Goal: Task Accomplishment & Management: Complete application form

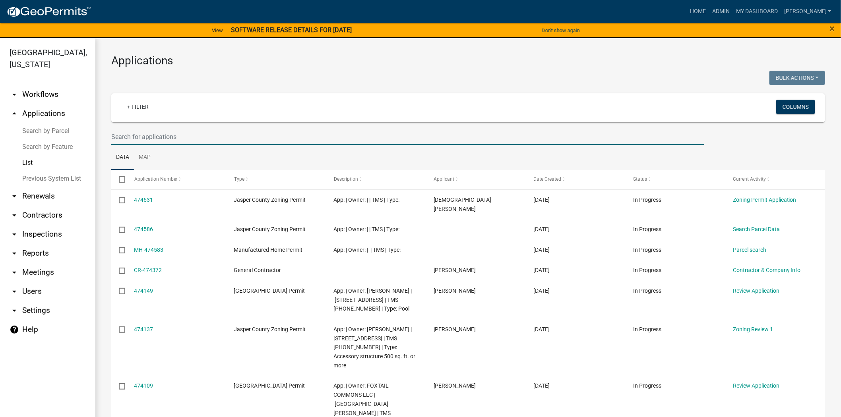
click at [319, 138] on input "text" at bounding box center [407, 137] width 593 height 16
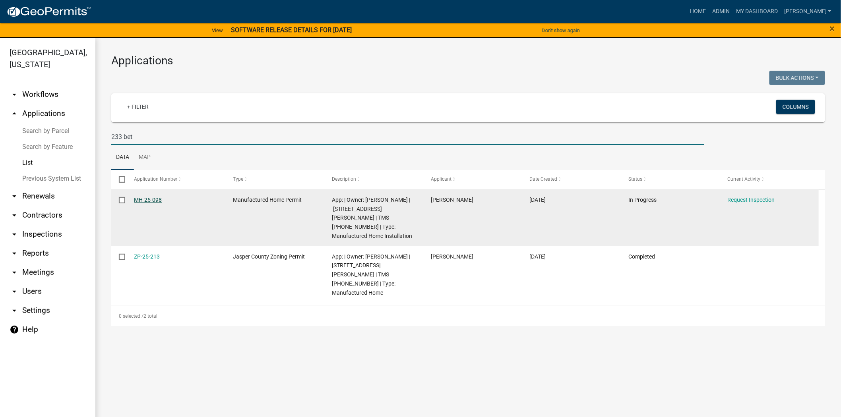
type input "233 bet"
click at [157, 201] on link "MH-25-098" at bounding box center [148, 200] width 28 height 6
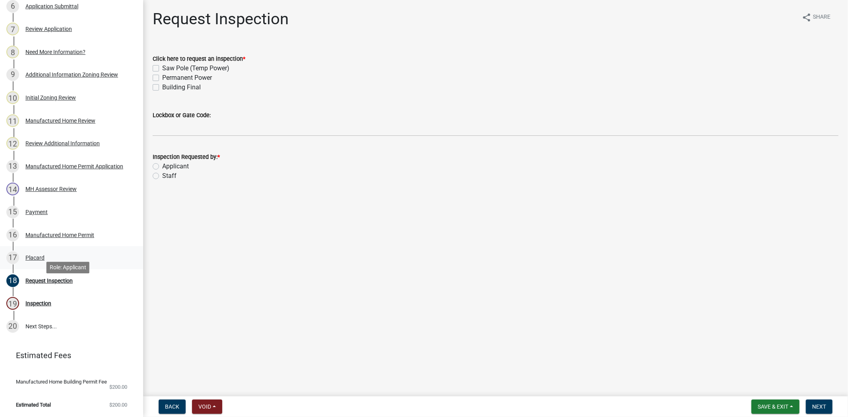
scroll to position [278, 0]
click at [162, 77] on label "Permanent Power" at bounding box center [187, 78] width 50 height 10
click at [162, 77] on input "Permanent Power" at bounding box center [164, 75] width 5 height 5
checkbox input "true"
checkbox input "false"
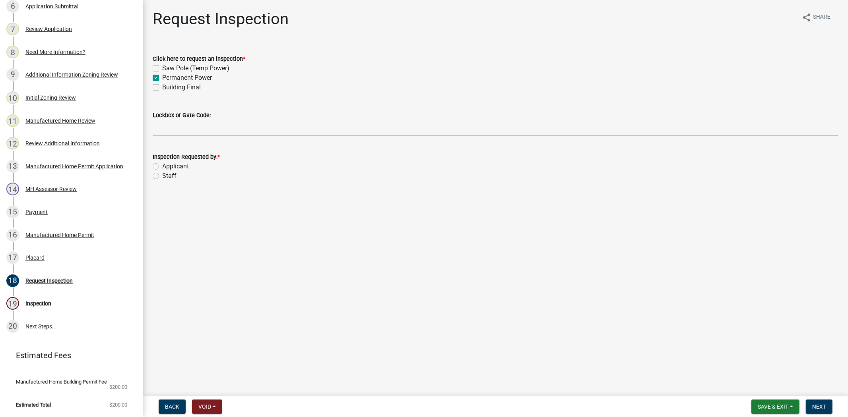
checkbox input "true"
click at [162, 86] on label "Building Final" at bounding box center [181, 88] width 39 height 10
click at [162, 86] on input "Building Final" at bounding box center [164, 85] width 5 height 5
checkbox input "true"
checkbox input "false"
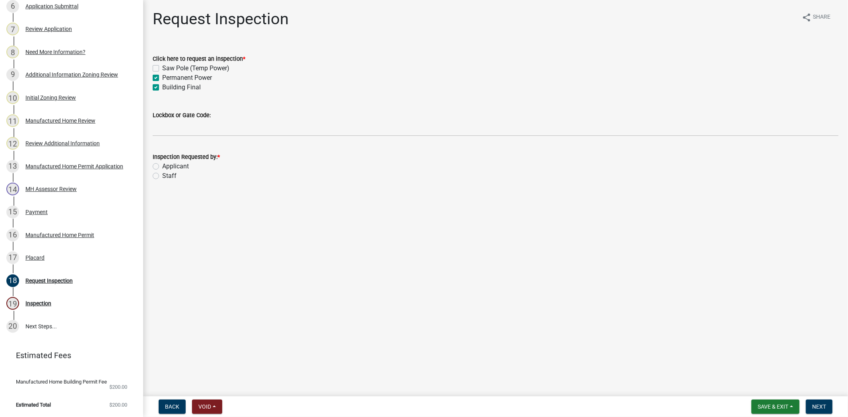
checkbox input "true"
click at [162, 164] on label "Applicant" at bounding box center [175, 167] width 27 height 10
click at [162, 164] on input "Applicant" at bounding box center [164, 164] width 5 height 5
radio input "true"
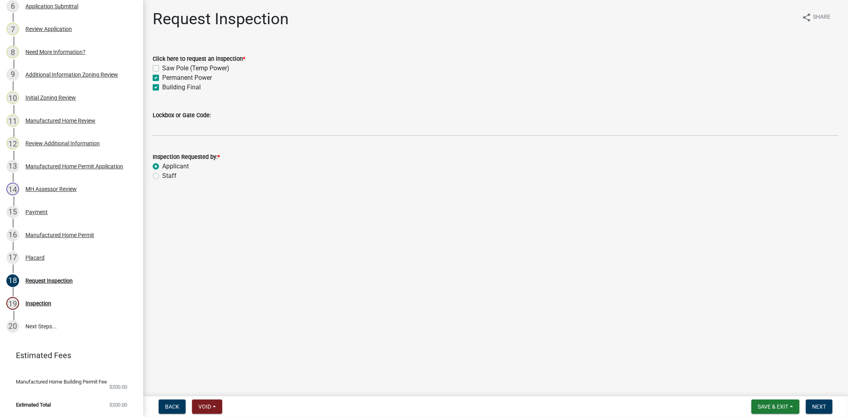
click at [162, 173] on label "Staff" at bounding box center [169, 176] width 14 height 10
click at [162, 173] on input "Staff" at bounding box center [164, 173] width 5 height 5
radio input "true"
click at [821, 404] on span "Next" at bounding box center [819, 407] width 14 height 6
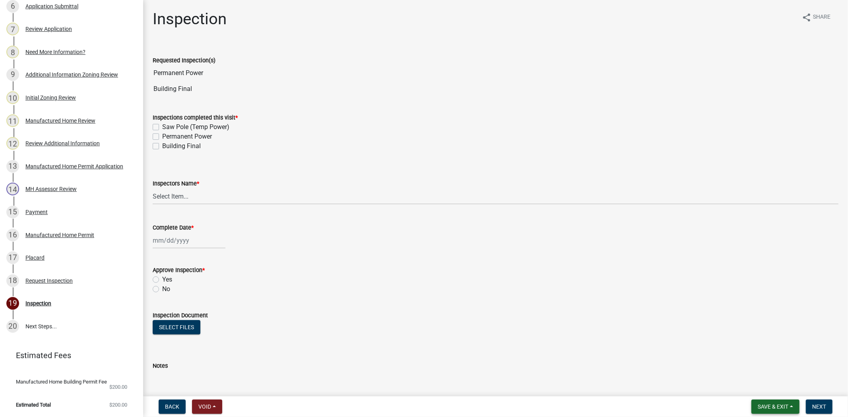
click at [761, 408] on span "Save & Exit" at bounding box center [773, 407] width 31 height 6
click at [766, 385] on button "Save & Exit" at bounding box center [768, 386] width 64 height 19
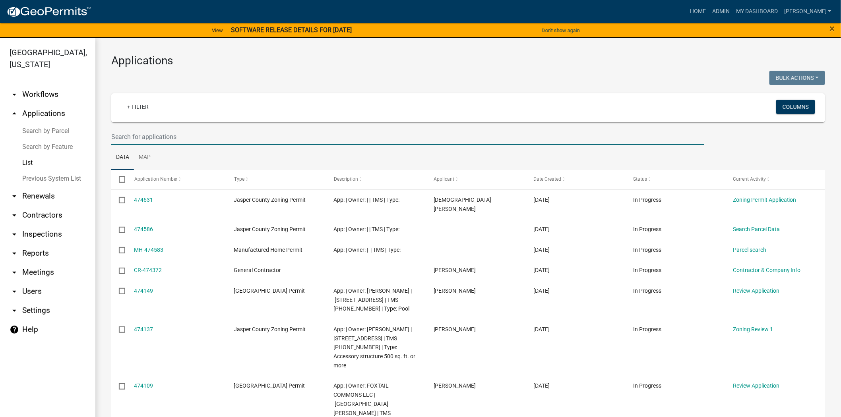
click at [152, 138] on input "text" at bounding box center [407, 137] width 593 height 16
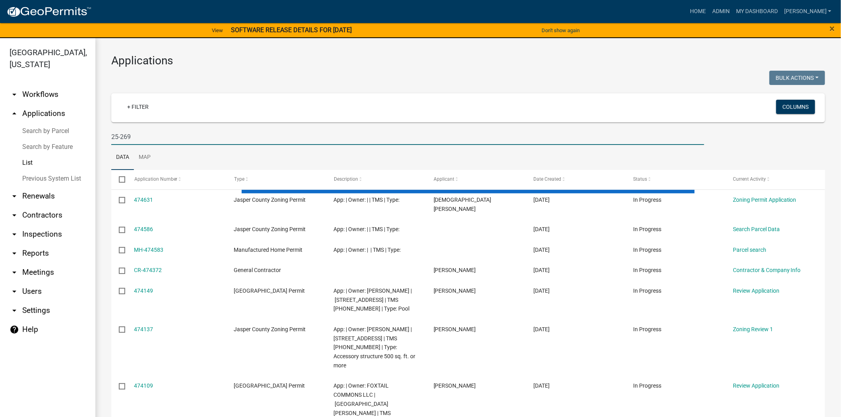
type input "25-269"
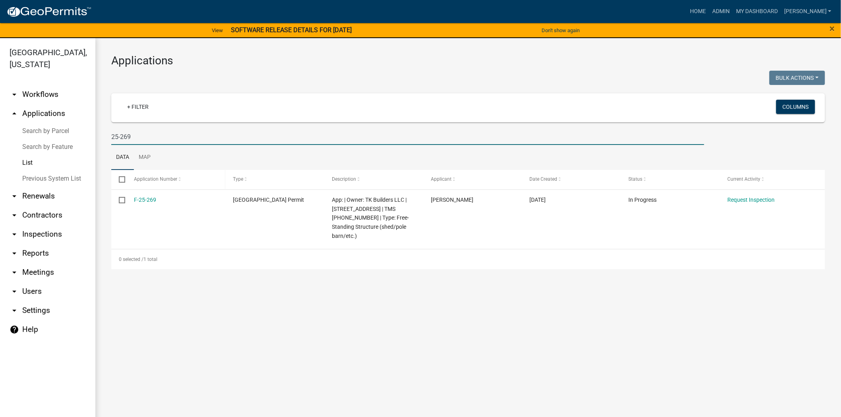
click at [140, 182] on span "Application Number" at bounding box center [155, 180] width 43 height 6
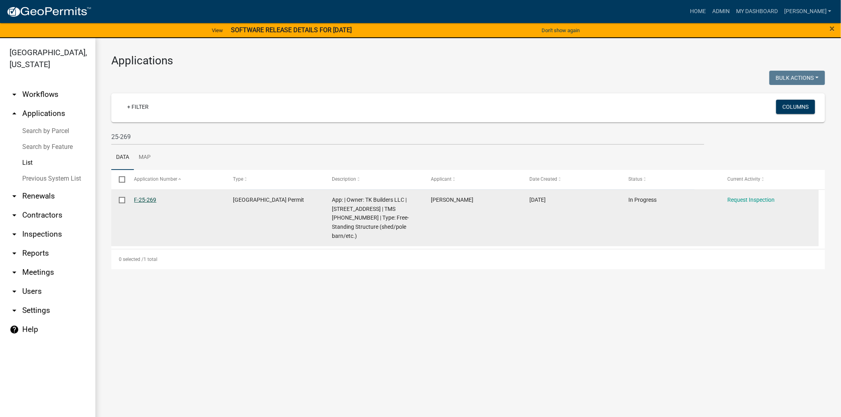
click at [152, 200] on link "F-25-269" at bounding box center [145, 200] width 22 height 6
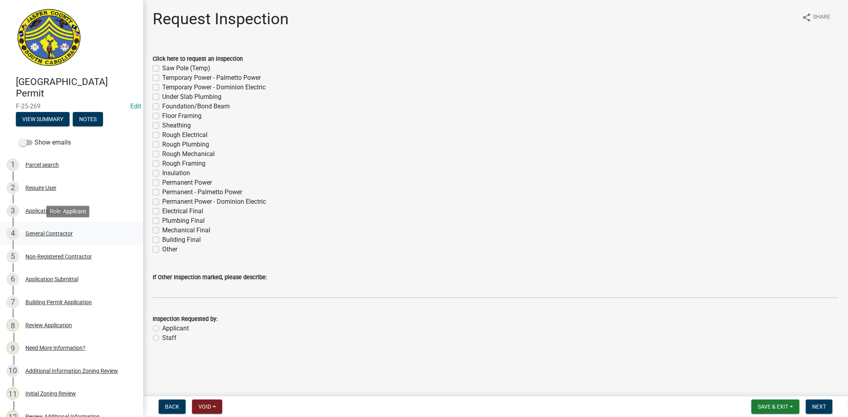
click at [98, 235] on div "4 General Contractor" at bounding box center [68, 233] width 124 height 13
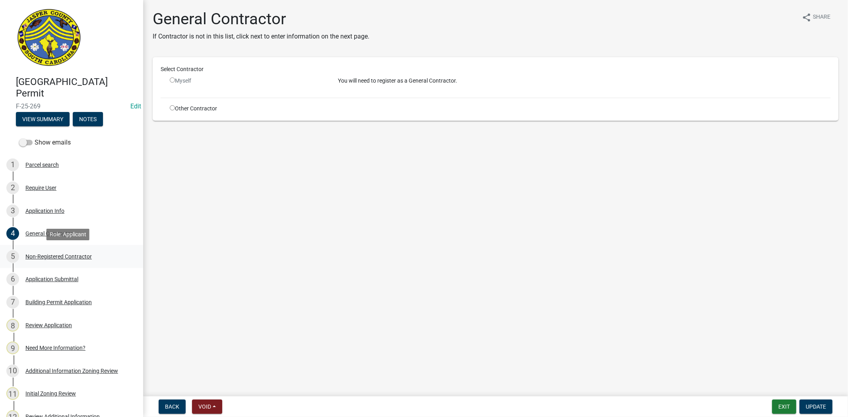
click at [80, 262] on div "5 Non-Registered Contractor" at bounding box center [68, 256] width 124 height 13
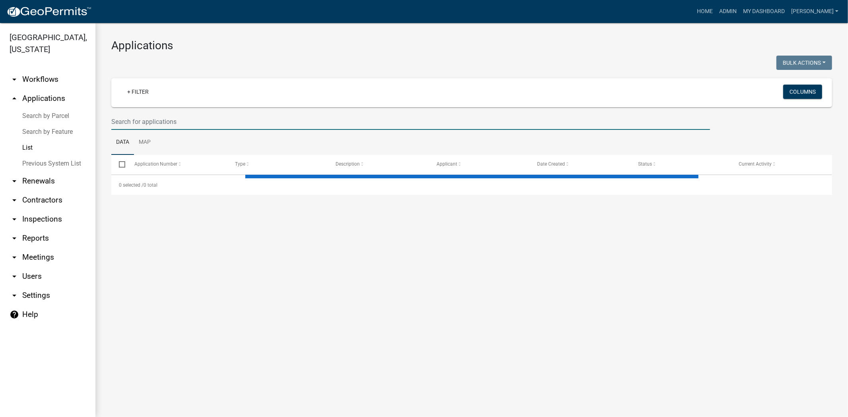
click at [166, 119] on input "text" at bounding box center [410, 122] width 599 height 16
type input "25-269"
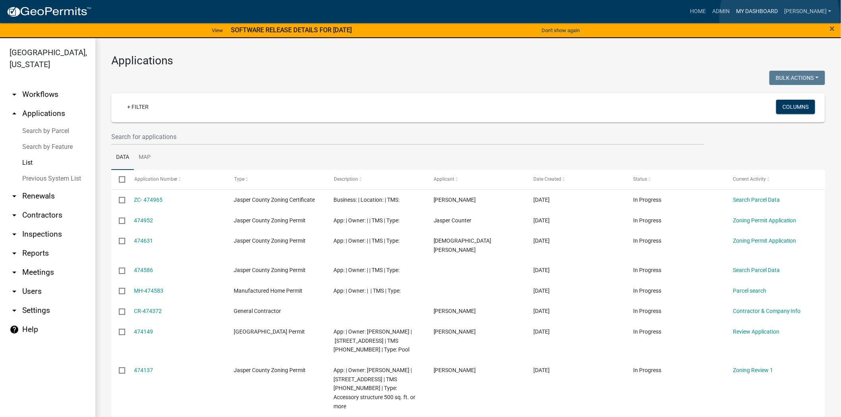
click at [780, 17] on link "My Dashboard" at bounding box center [757, 11] width 48 height 15
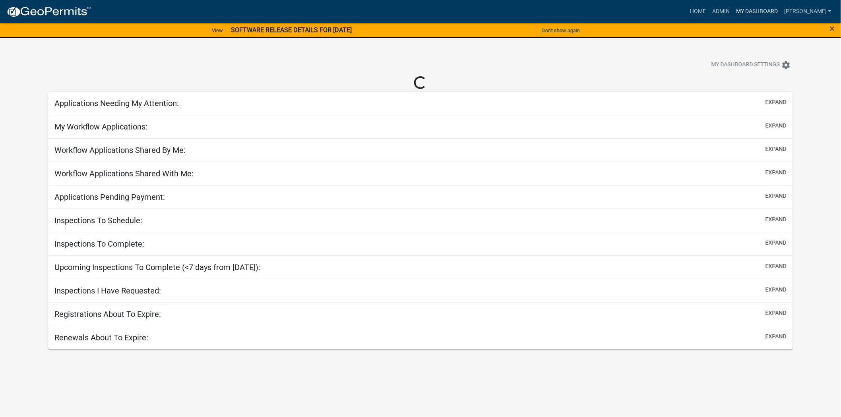
select select "2: 50"
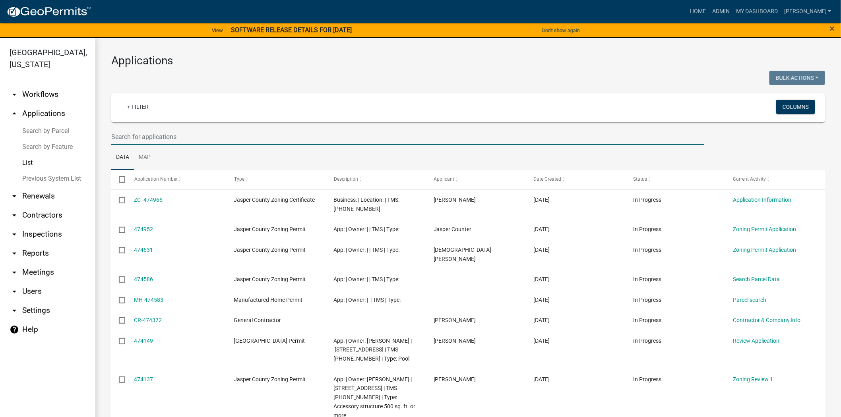
click at [256, 138] on input "text" at bounding box center [407, 137] width 593 height 16
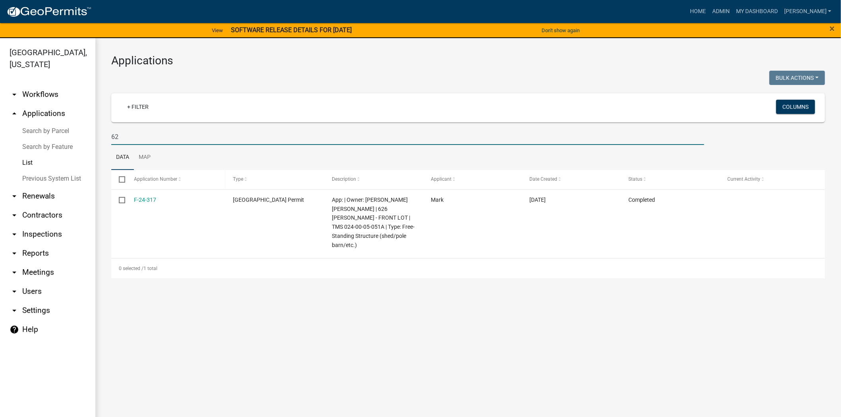
type input "6"
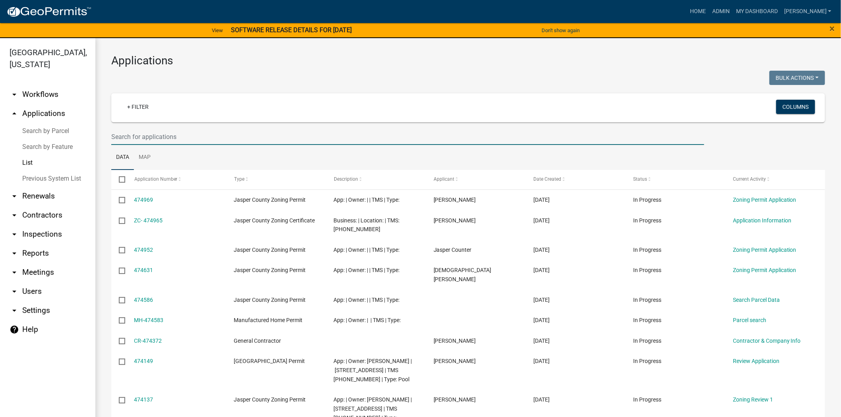
paste input "024-00-05-051"
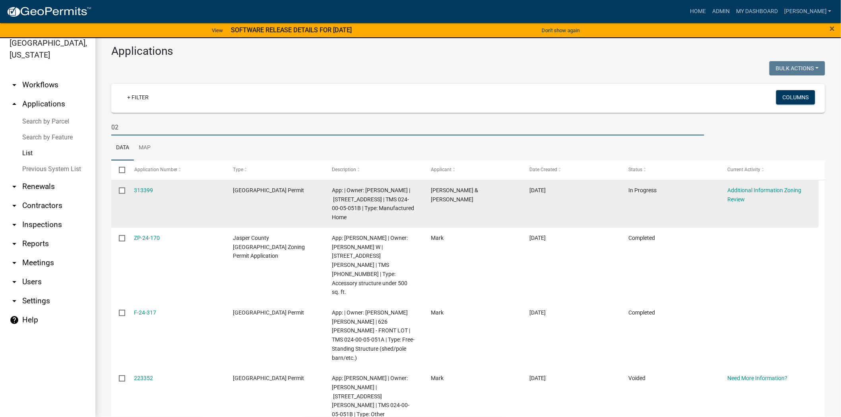
type input "0"
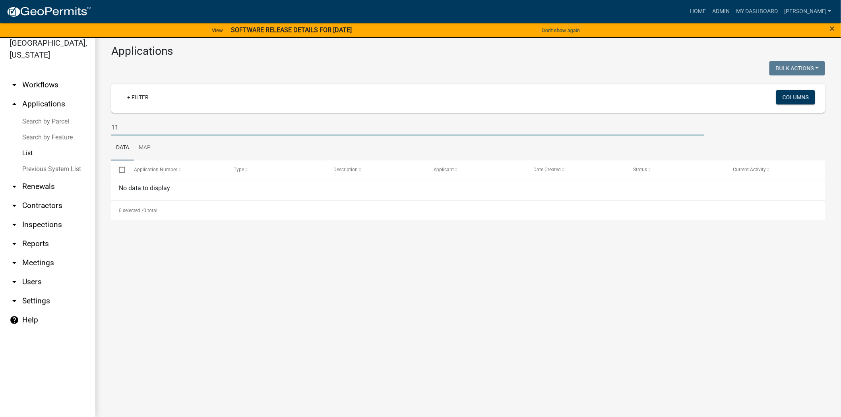
type input "1"
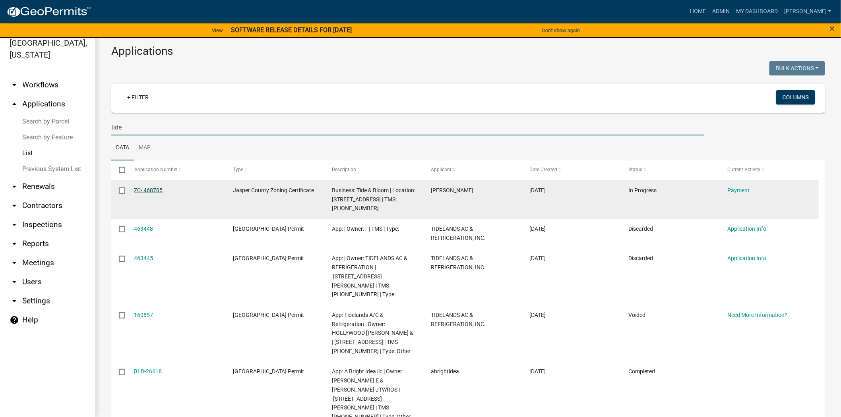
type input "tide"
click at [153, 190] on link "ZC- 468705" at bounding box center [148, 190] width 29 height 6
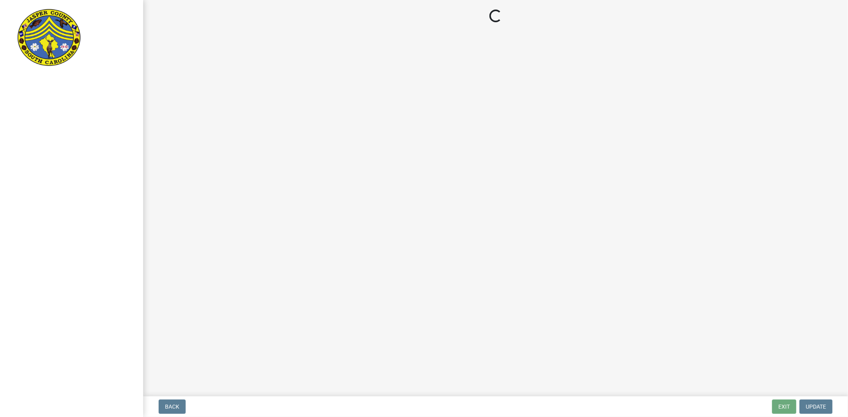
select select "3: 3"
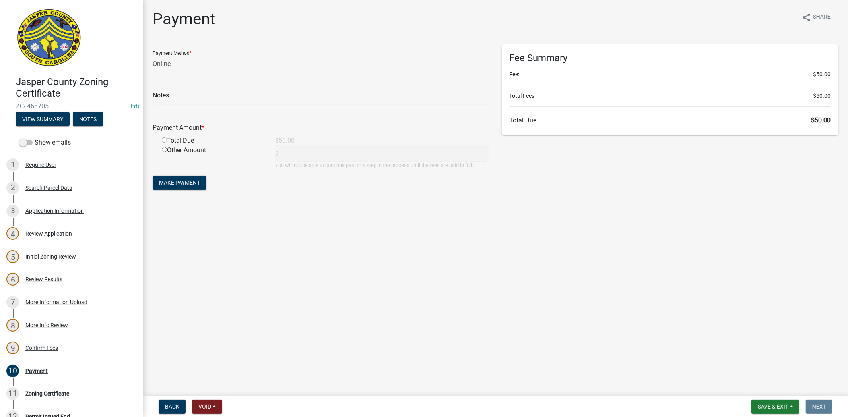
click at [169, 135] on div "Payment Amount *" at bounding box center [321, 129] width 349 height 13
click at [162, 140] on input "radio" at bounding box center [164, 140] width 5 height 5
radio input "true"
type input "50"
click at [170, 187] on button "Make Payment" at bounding box center [180, 183] width 54 height 14
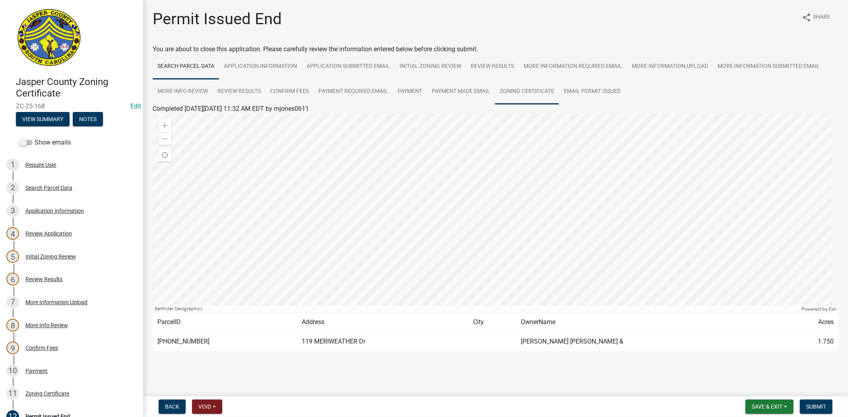
click at [542, 90] on link "Zoning Certificate" at bounding box center [527, 91] width 64 height 25
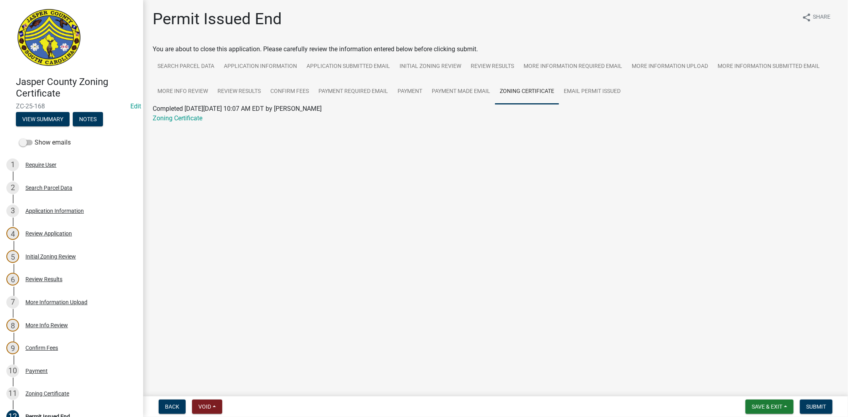
click at [180, 123] on div "Zoning Certificate" at bounding box center [496, 119] width 698 height 10
click at [180, 118] on link "Zoning Certificate" at bounding box center [178, 118] width 50 height 8
click at [761, 408] on span "Save & Exit" at bounding box center [767, 407] width 31 height 6
click at [746, 390] on button "Save & Exit" at bounding box center [762, 386] width 64 height 19
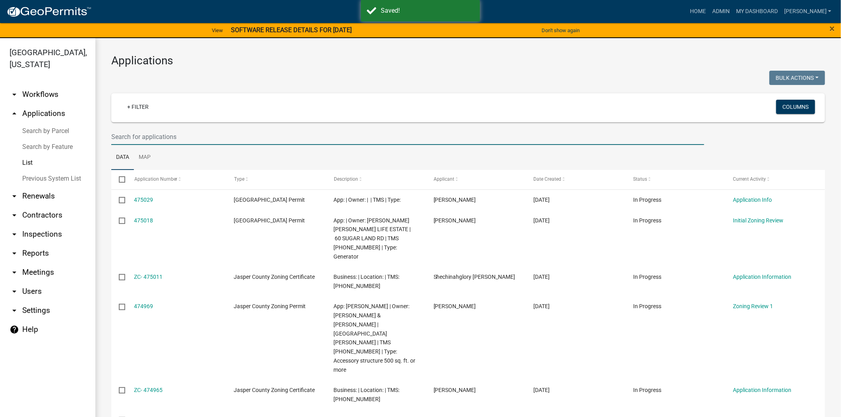
click at [164, 129] on input "text" at bounding box center [407, 137] width 593 height 16
type input "25-269"
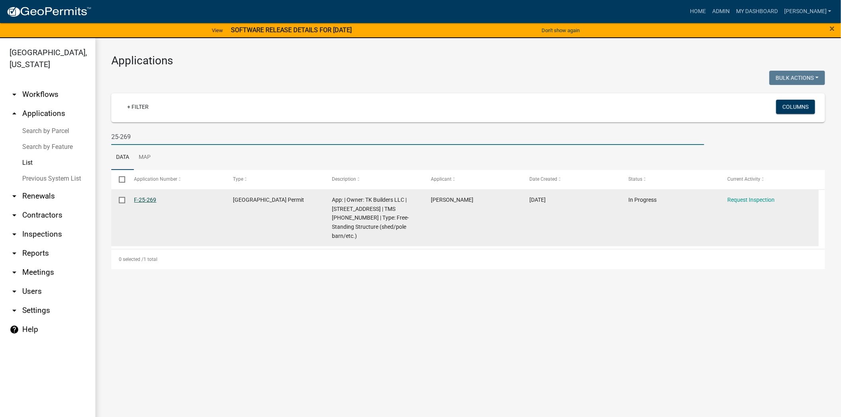
click at [138, 200] on link "F-25-269" at bounding box center [145, 200] width 22 height 6
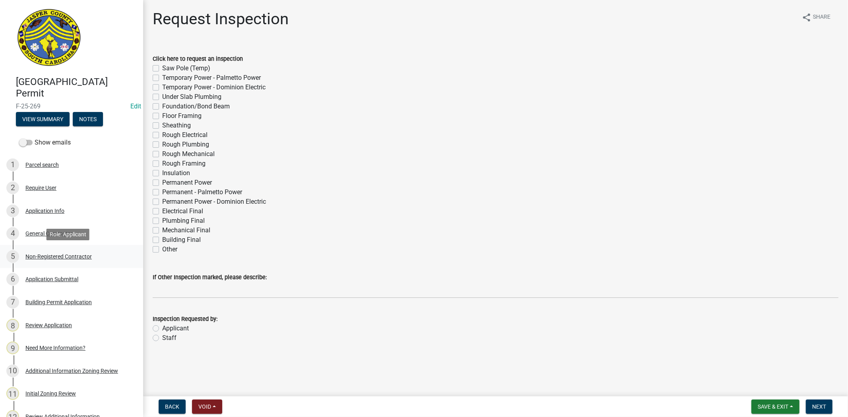
drag, startPoint x: 63, startPoint y: 252, endPoint x: 82, endPoint y: 250, distance: 19.5
click at [63, 252] on div "5 Non-Registered Contractor" at bounding box center [68, 256] width 124 height 13
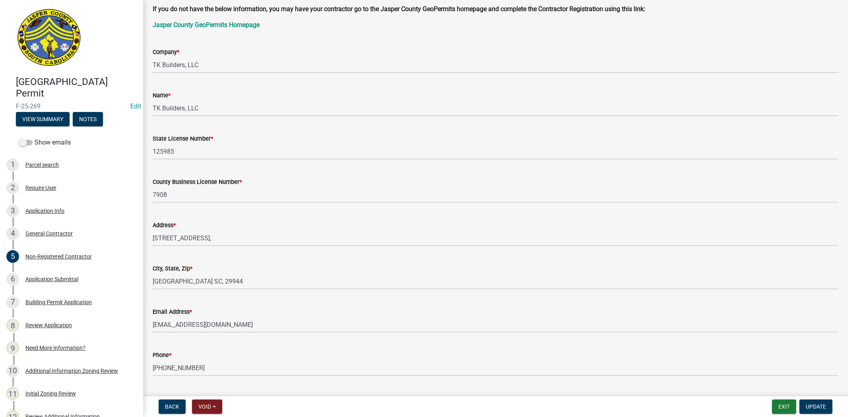
scroll to position [223, 0]
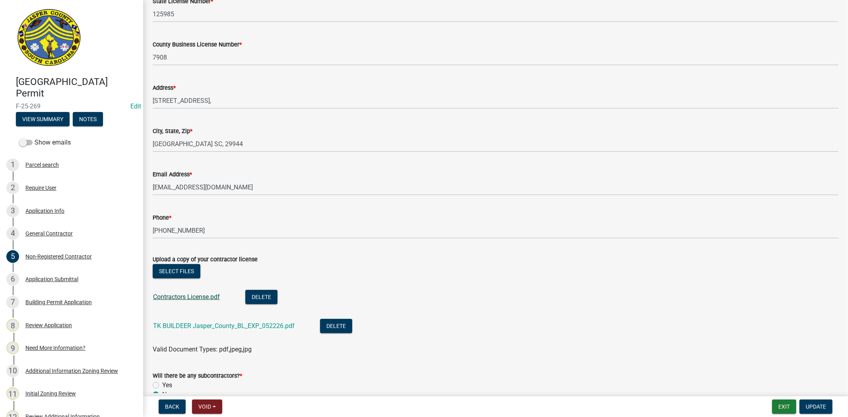
click at [190, 296] on link "Contractors License.pdf" at bounding box center [186, 297] width 67 height 8
click at [193, 324] on link "TK BUILDEER Jasper_County_BL_EXP_052226.pdf" at bounding box center [224, 326] width 142 height 8
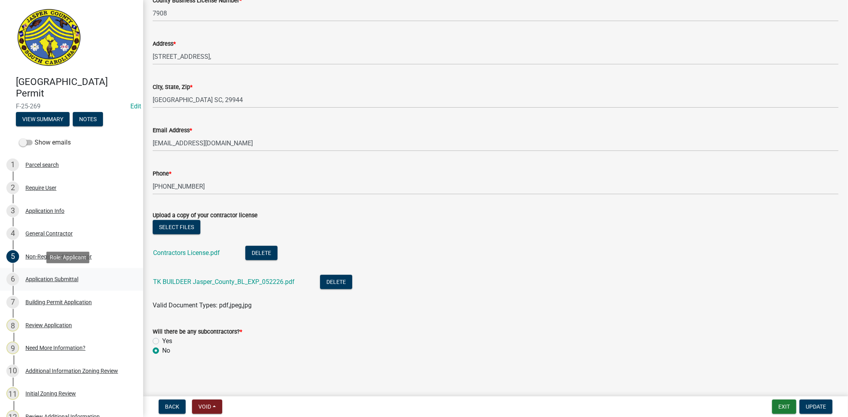
drag, startPoint x: 33, startPoint y: 281, endPoint x: 56, endPoint y: 288, distance: 24.5
click at [33, 281] on div "Application Submittal" at bounding box center [51, 280] width 53 height 6
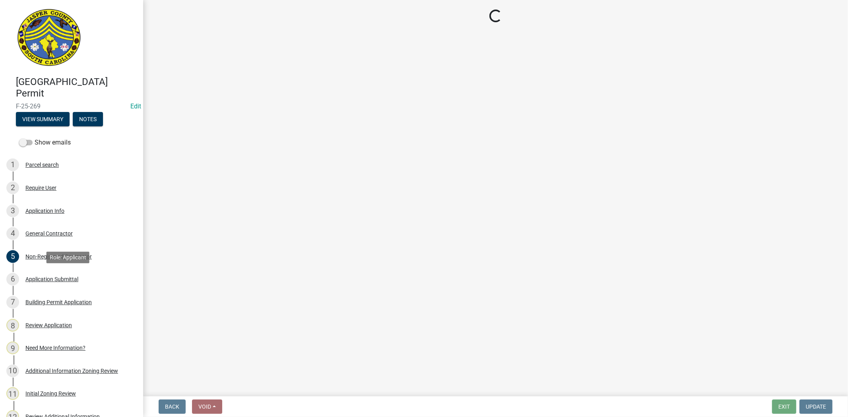
scroll to position [0, 0]
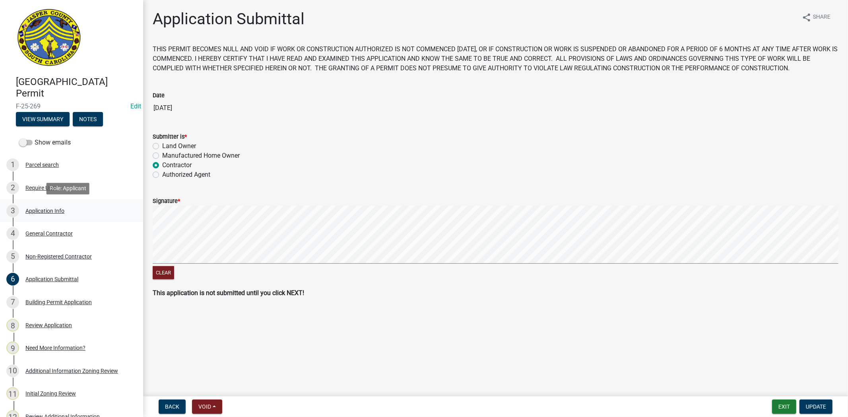
click at [44, 205] on div "3 Application Info" at bounding box center [68, 211] width 124 height 13
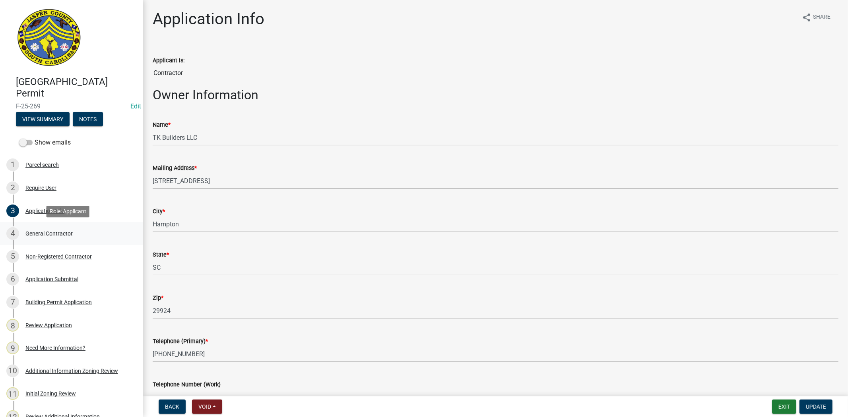
click at [19, 225] on link "4 General Contractor" at bounding box center [71, 233] width 143 height 23
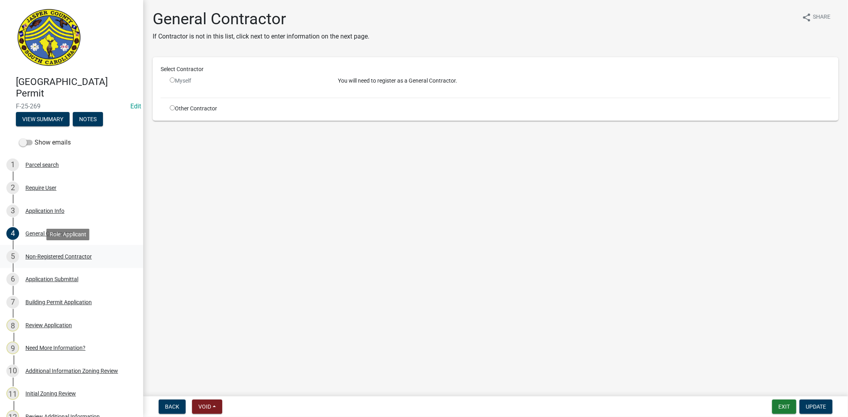
click at [105, 261] on div "5 Non-Registered Contractor" at bounding box center [68, 256] width 124 height 13
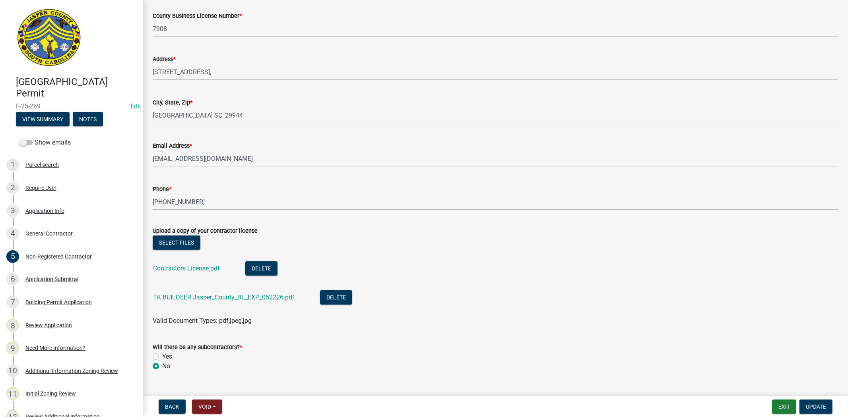
scroll to position [267, 0]
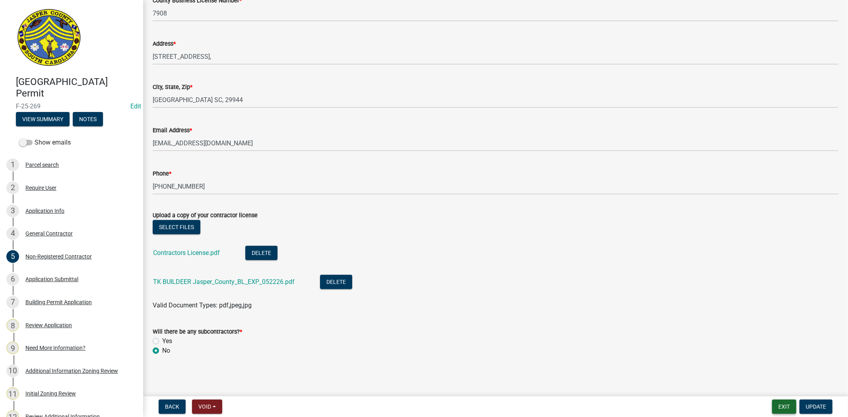
click at [788, 411] on button "Exit" at bounding box center [784, 407] width 24 height 14
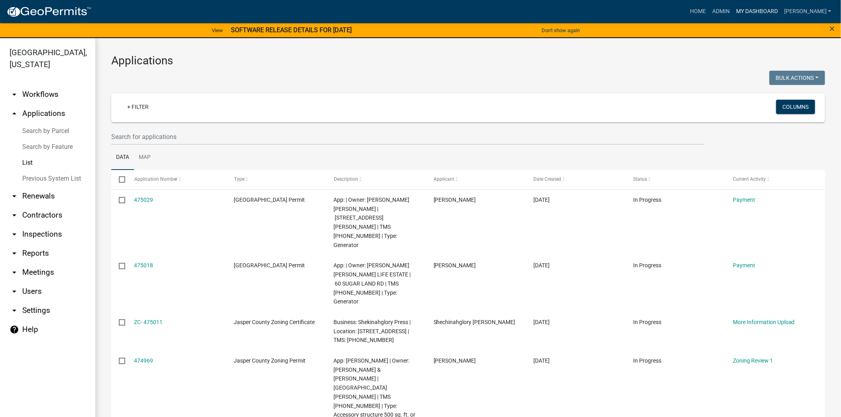
click at [780, 8] on link "My Dashboard" at bounding box center [757, 11] width 48 height 15
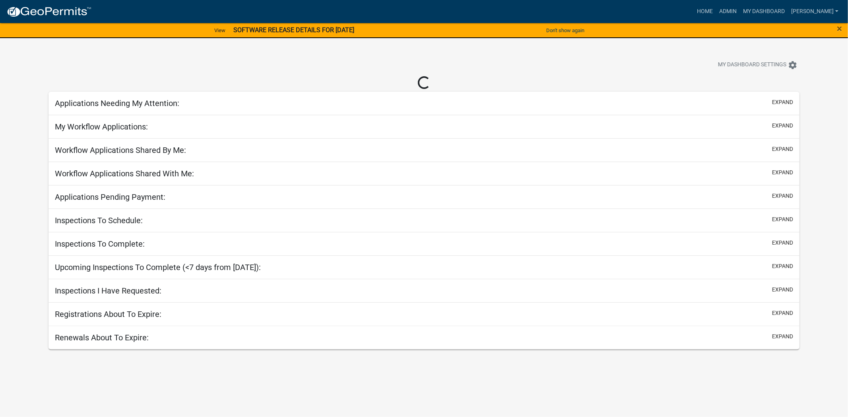
select select "2: 50"
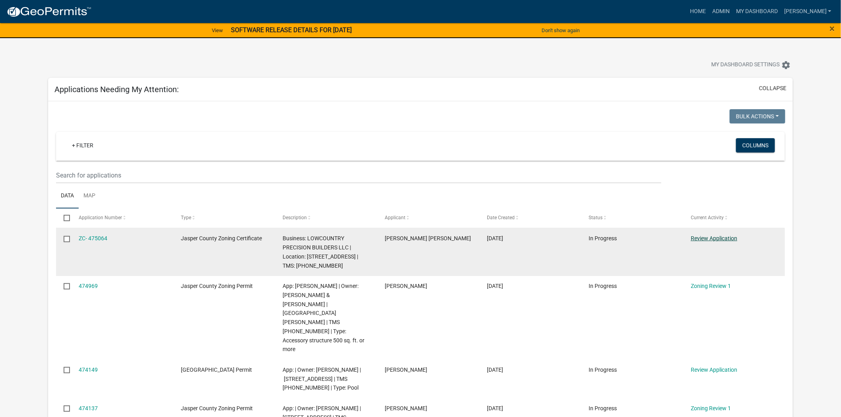
click at [708, 241] on link "Review Application" at bounding box center [714, 238] width 47 height 6
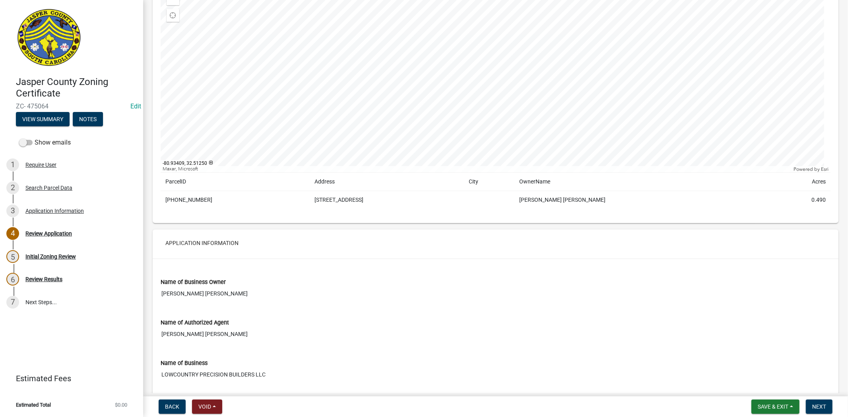
scroll to position [353, 0]
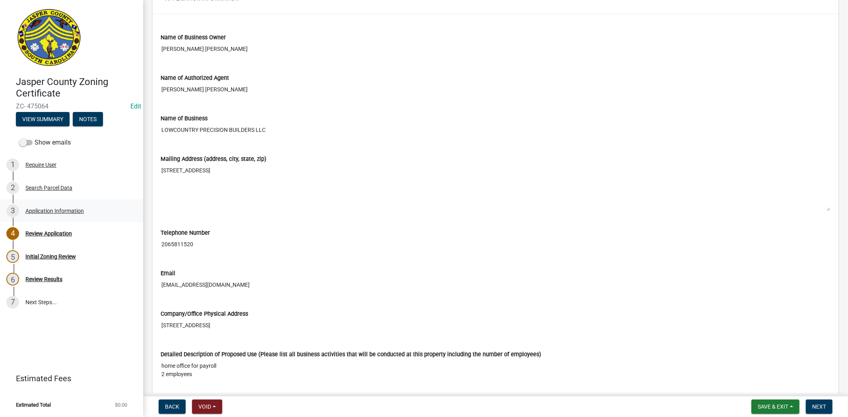
click at [74, 212] on div "Application Information" at bounding box center [54, 211] width 58 height 6
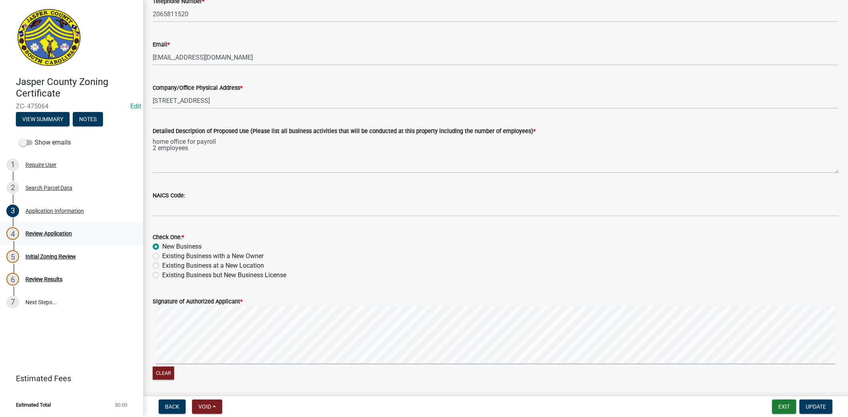
scroll to position [249, 0]
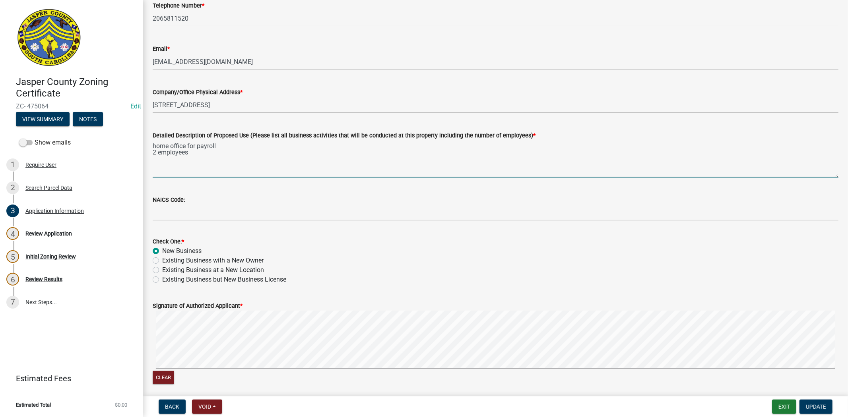
click at [191, 154] on textarea "home office for payroll 2 employees" at bounding box center [496, 158] width 686 height 37
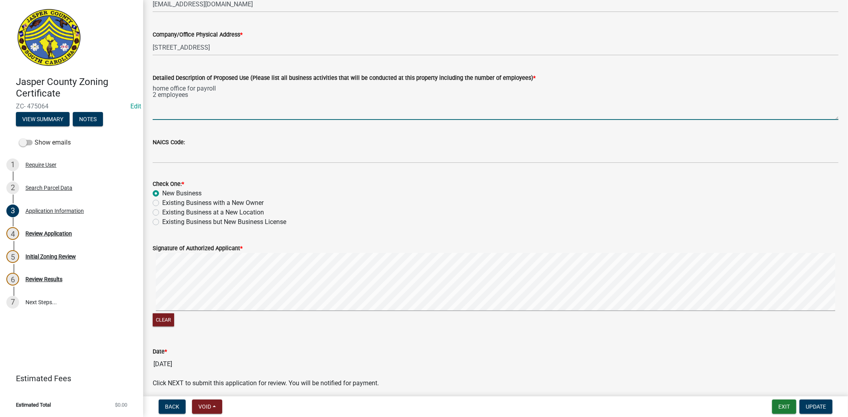
scroll to position [382, 0]
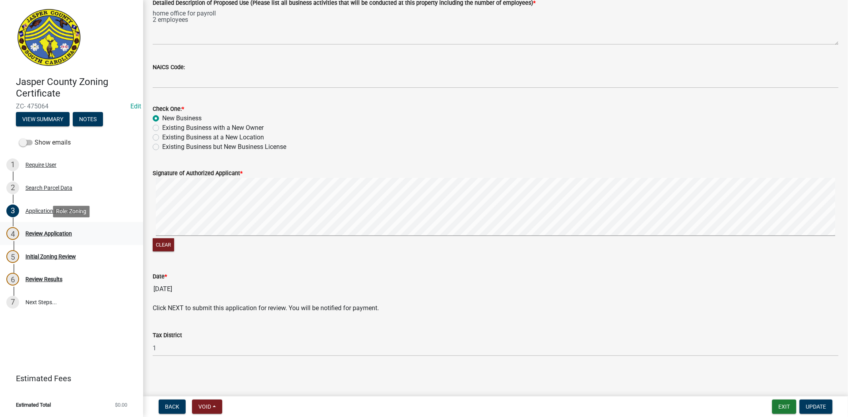
click at [58, 227] on div "4 Review Application" at bounding box center [68, 233] width 124 height 13
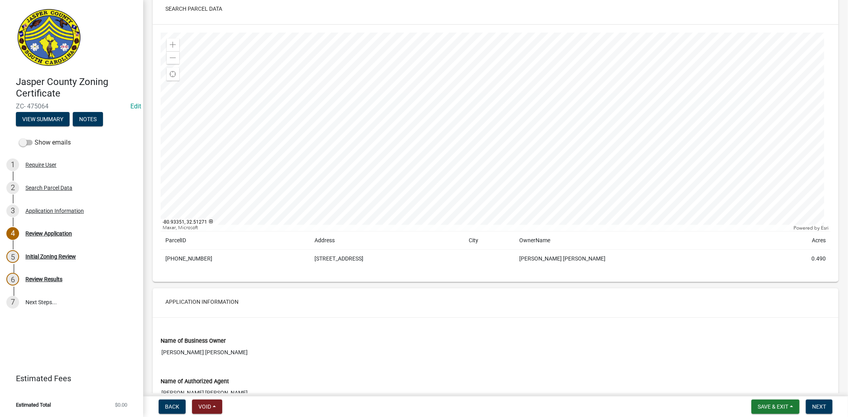
scroll to position [0, 0]
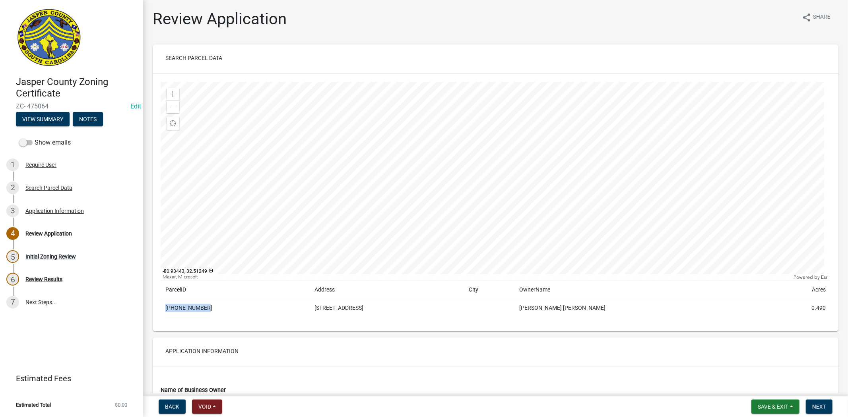
drag, startPoint x: 217, startPoint y: 309, endPoint x: 165, endPoint y: 309, distance: 52.1
click at [165, 309] on td "085-00-02-052" at bounding box center [235, 308] width 149 height 18
copy td "085-00-02-052"
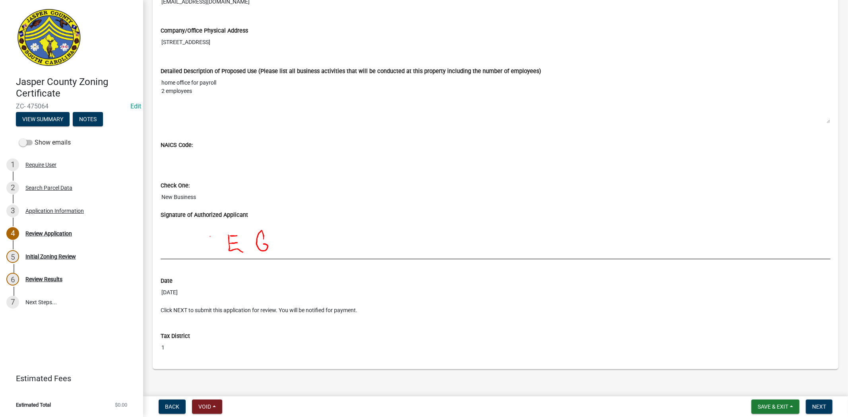
scroll to position [644, 0]
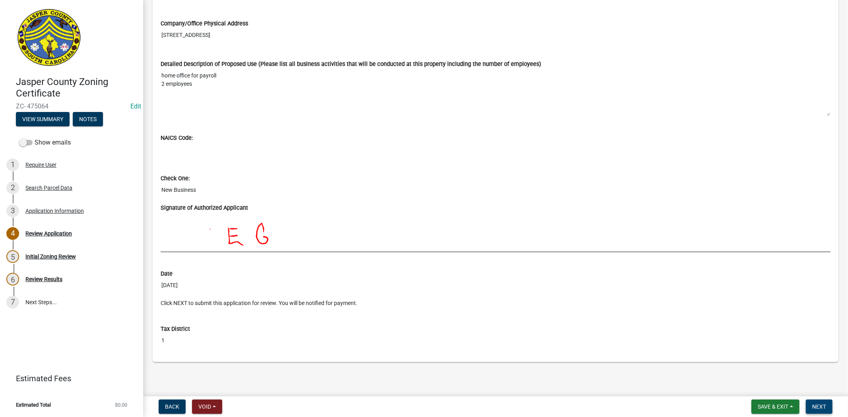
click at [812, 409] on button "Next" at bounding box center [819, 407] width 27 height 14
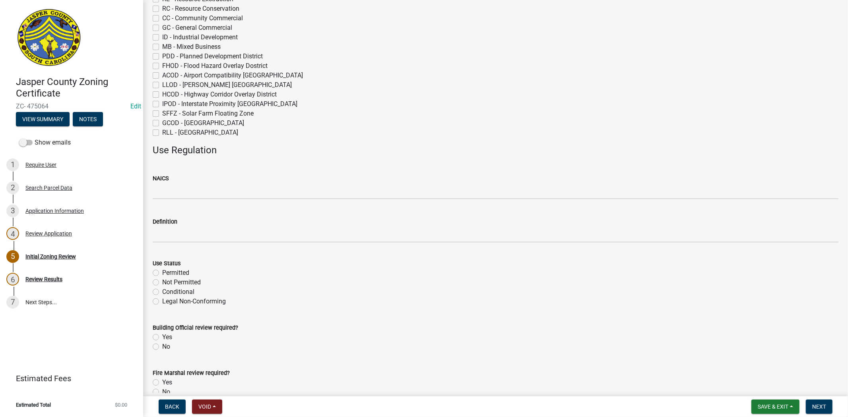
scroll to position [0, 0]
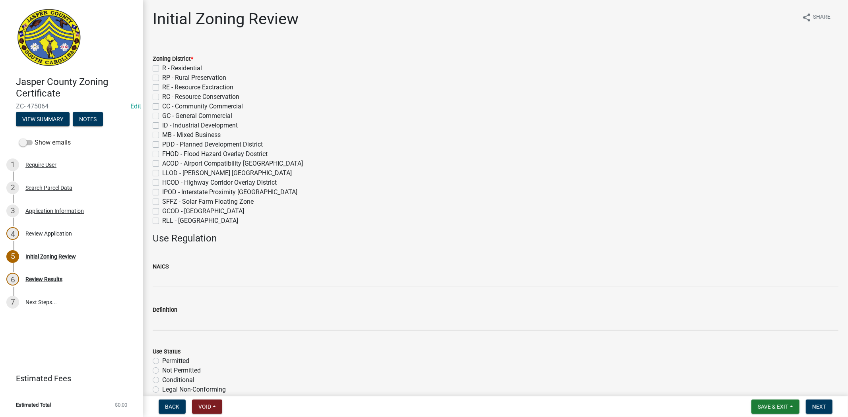
click at [162, 68] on label "R - Residential" at bounding box center [182, 69] width 40 height 10
click at [162, 68] on input "R - Residential" at bounding box center [164, 66] width 5 height 5
checkbox input "true"
checkbox input "false"
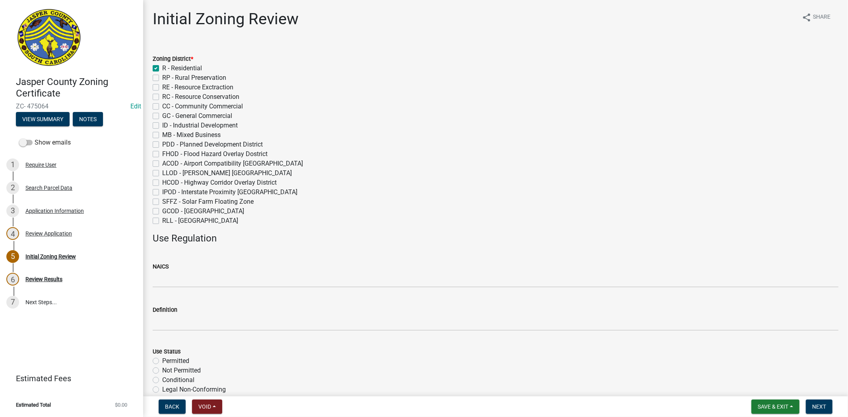
checkbox input "false"
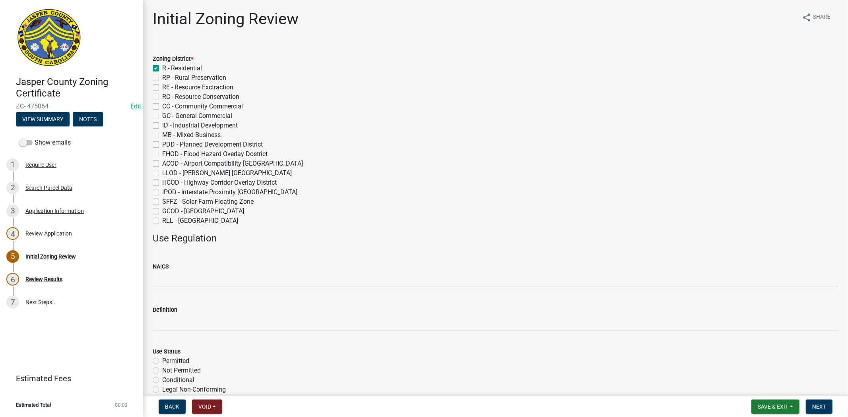
checkbox input "false"
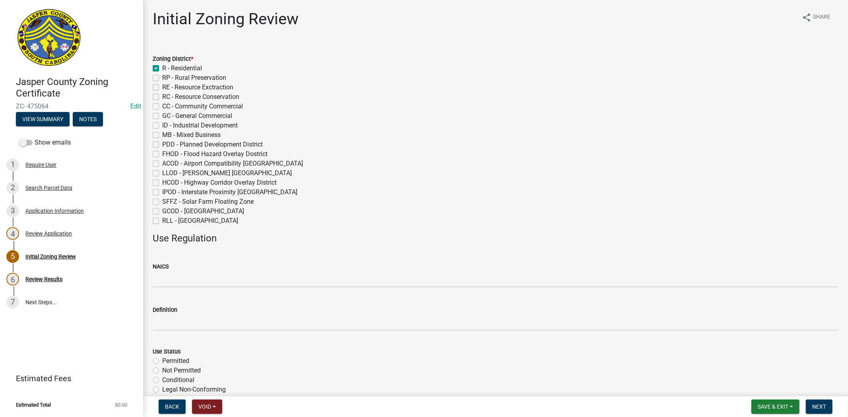
checkbox input "false"
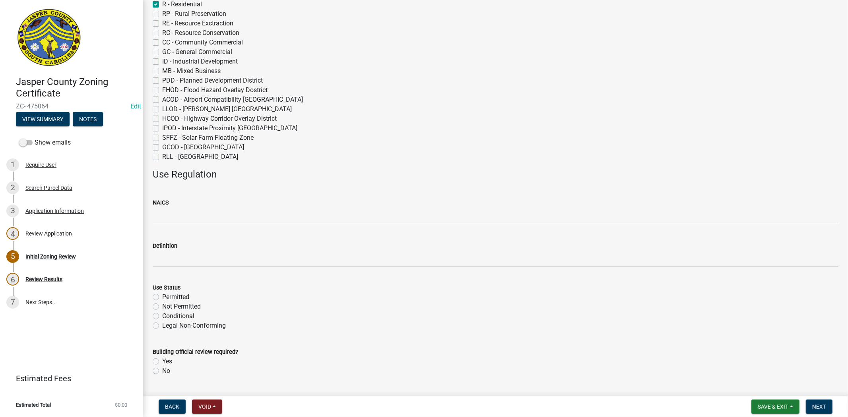
scroll to position [132, 0]
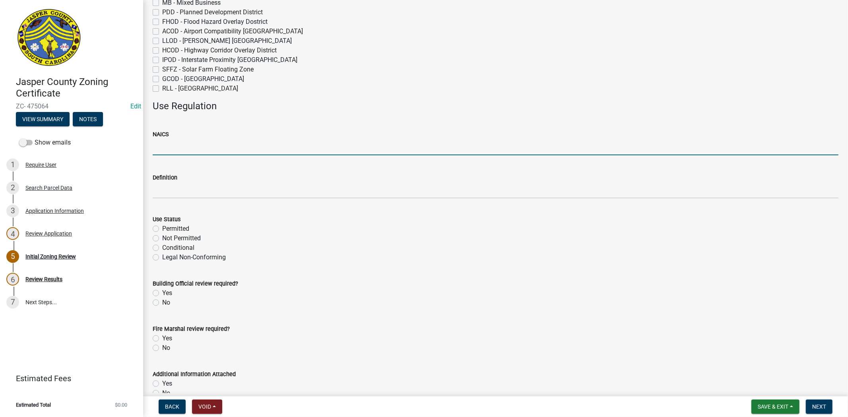
click at [165, 146] on input "NAICS" at bounding box center [496, 147] width 686 height 16
type input "N/A"
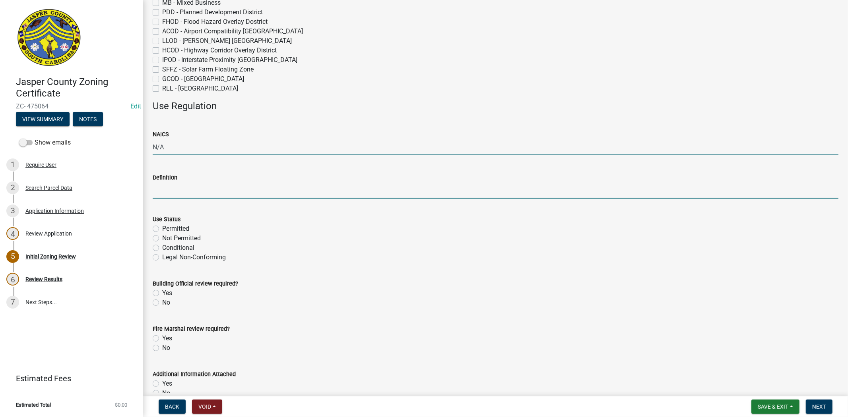
click at [164, 195] on input "Definition" at bounding box center [496, 190] width 686 height 16
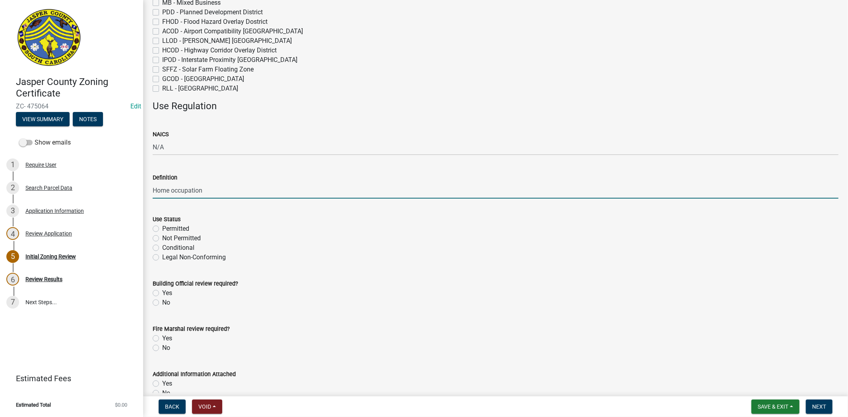
type input "Home occupation"
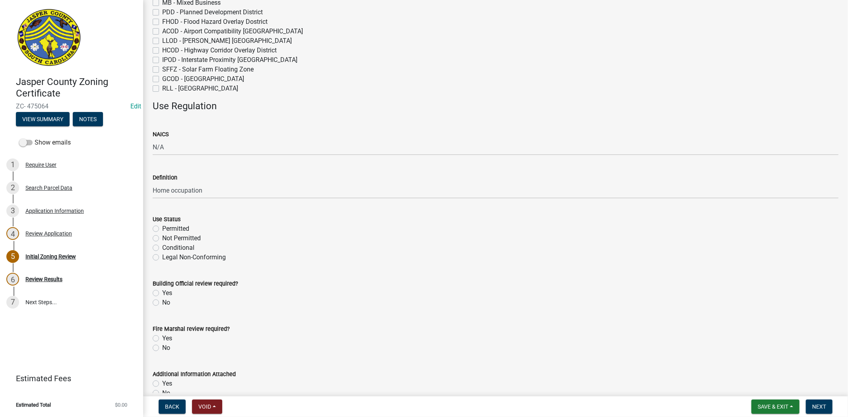
click at [162, 248] on label "Conditional" at bounding box center [178, 248] width 32 height 10
click at [162, 248] on input "Conditional" at bounding box center [164, 245] width 5 height 5
radio input "true"
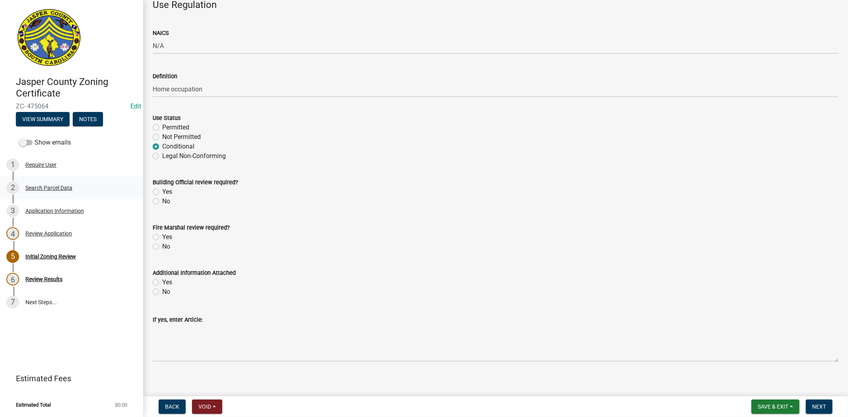
scroll to position [240, 0]
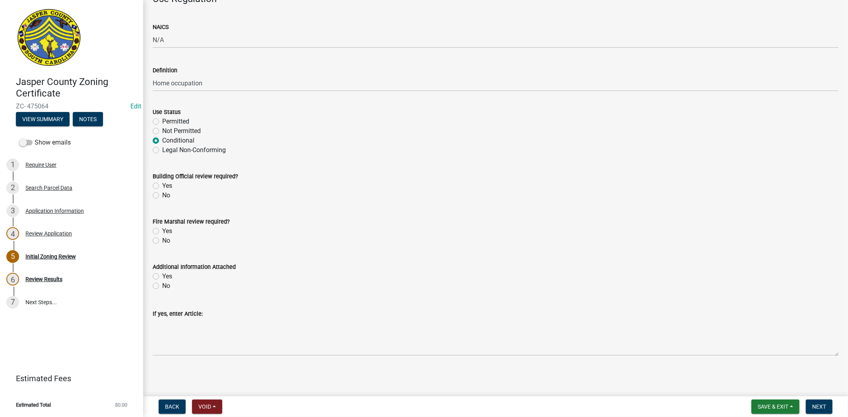
click at [162, 198] on label "No" at bounding box center [166, 196] width 8 height 10
click at [162, 196] on input "No" at bounding box center [164, 193] width 5 height 5
radio input "true"
click at [162, 239] on label "No" at bounding box center [166, 241] width 8 height 10
click at [162, 239] on input "No" at bounding box center [164, 238] width 5 height 5
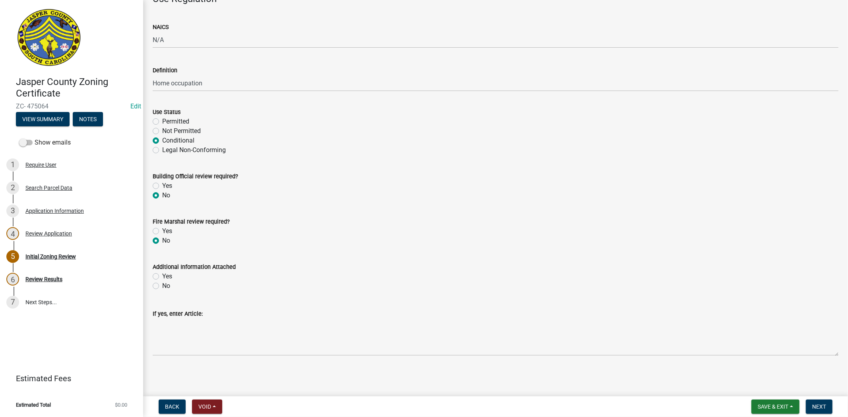
radio input "true"
click at [162, 284] on label "No" at bounding box center [166, 286] width 8 height 10
click at [162, 284] on input "No" at bounding box center [164, 283] width 5 height 5
radio input "true"
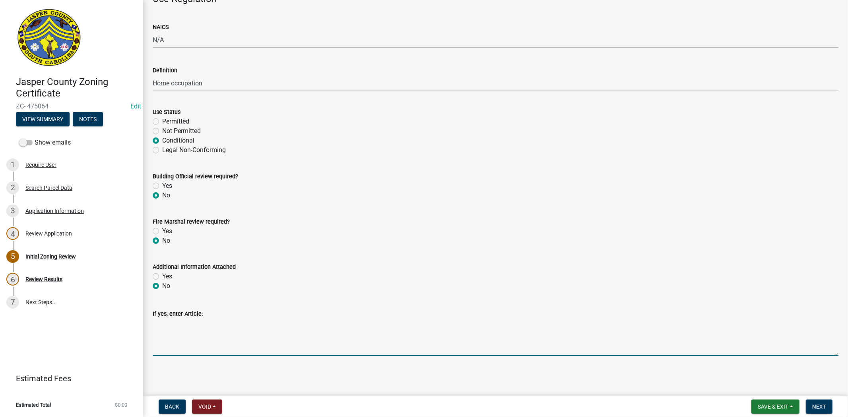
click at [167, 330] on textarea "If yes, enter Article:" at bounding box center [496, 337] width 686 height 37
paste textarea "Home occupations, as defined by this Ordinance, shall meet the following requir…"
paste textarea "1. The home occupation shall be carried on wholly within the principal building…"
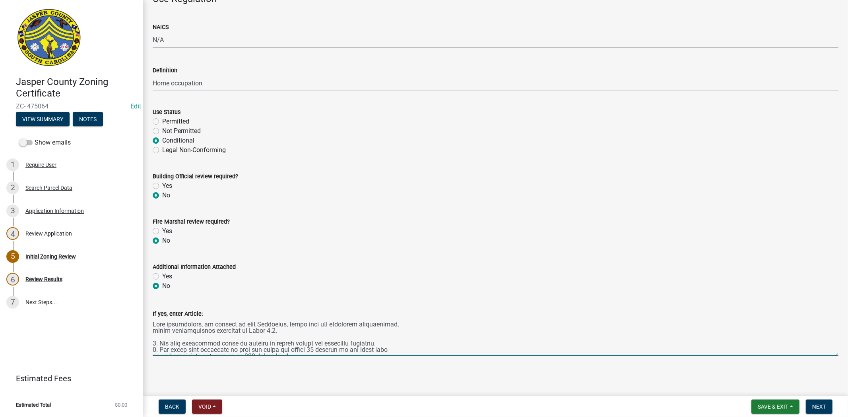
scroll to position [106, 0]
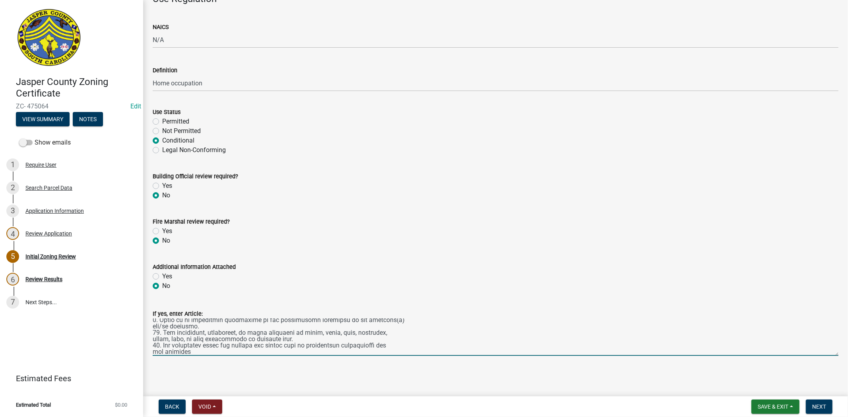
click at [293, 340] on textarea "If yes, enter Article:" at bounding box center [496, 337] width 686 height 37
click at [203, 327] on textarea "If yes, enter Article:" at bounding box center [496, 337] width 686 height 37
click at [364, 320] on textarea "If yes, enter Article:" at bounding box center [496, 337] width 686 height 37
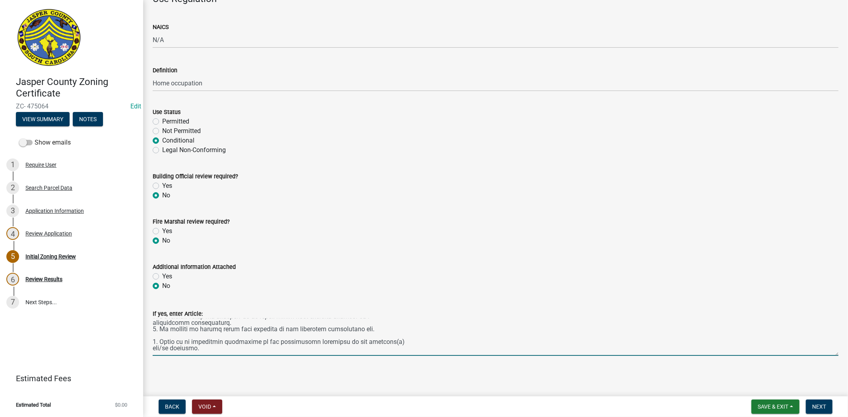
click at [227, 322] on textarea "If yes, enter Article:" at bounding box center [496, 337] width 686 height 37
click at [258, 324] on textarea "If yes, enter Article:" at bounding box center [496, 337] width 686 height 37
click at [178, 321] on textarea "If yes, enter Article:" at bounding box center [496, 337] width 686 height 37
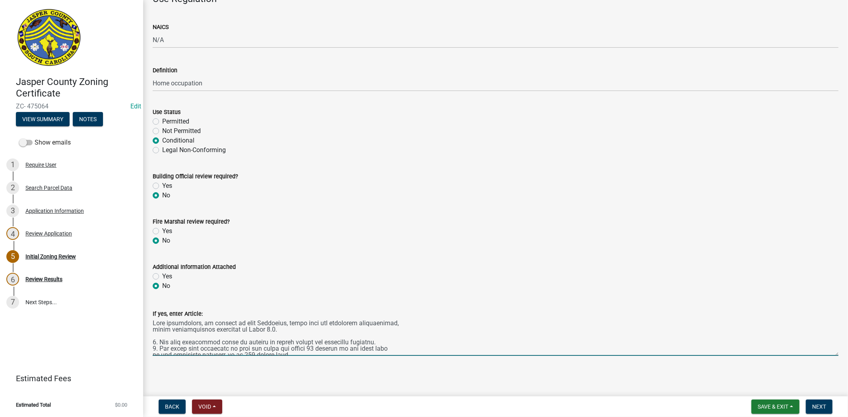
scroll to position [0, 0]
click at [376, 343] on textarea "If yes, enter Article:" at bounding box center [496, 337] width 686 height 37
click at [285, 321] on textarea "If yes, enter Article:" at bounding box center [496, 337] width 686 height 37
click at [248, 330] on textarea "If yes, enter Article:" at bounding box center [496, 337] width 686 height 37
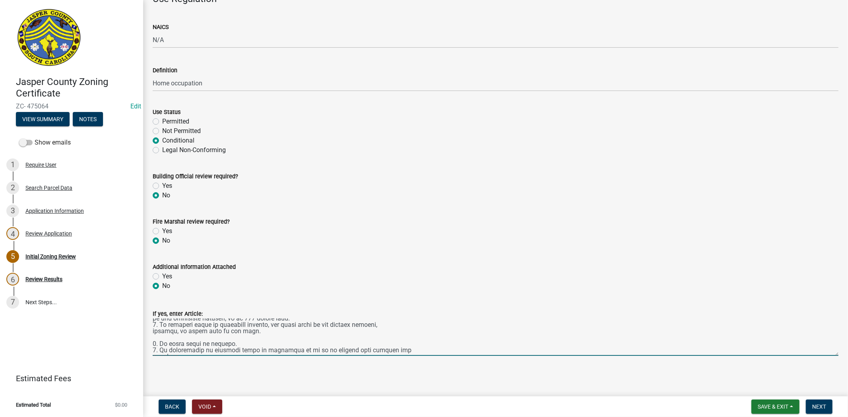
click at [236, 341] on textarea "If yes, enter Article:" at bounding box center [496, 337] width 686 height 37
click at [287, 329] on textarea "If yes, enter Article:" at bounding box center [496, 337] width 686 height 37
type textarea "Home occupations, as defined by this Ordinance, shall meet the following requir…"
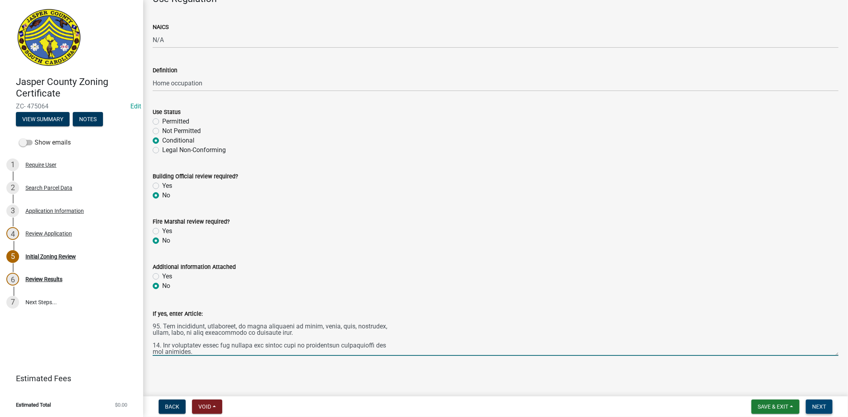
click at [815, 402] on button "Next" at bounding box center [819, 407] width 27 height 14
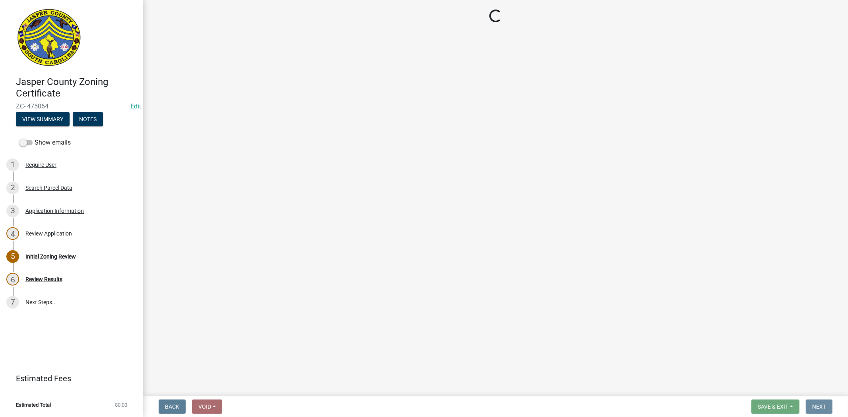
scroll to position [0, 0]
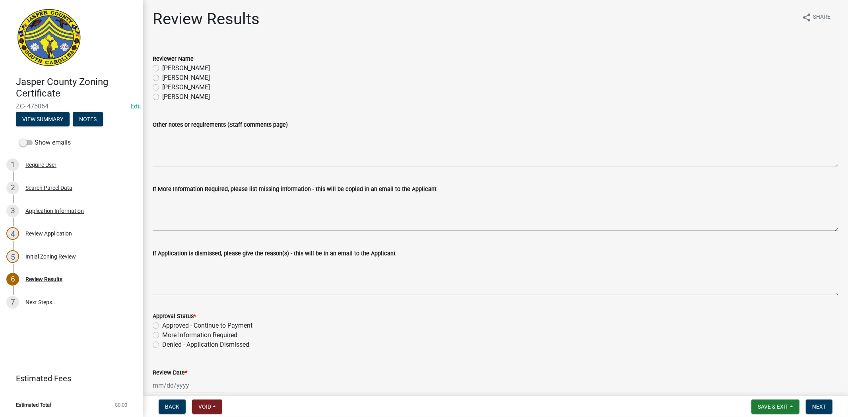
click at [162, 97] on label "Ciara Chapman" at bounding box center [186, 97] width 48 height 10
click at [162, 97] on input "Ciara Chapman" at bounding box center [164, 94] width 5 height 5
radio input "true"
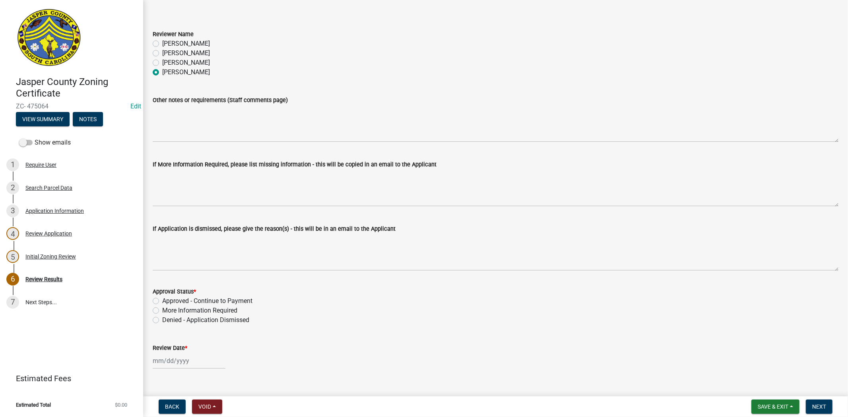
scroll to position [38, 0]
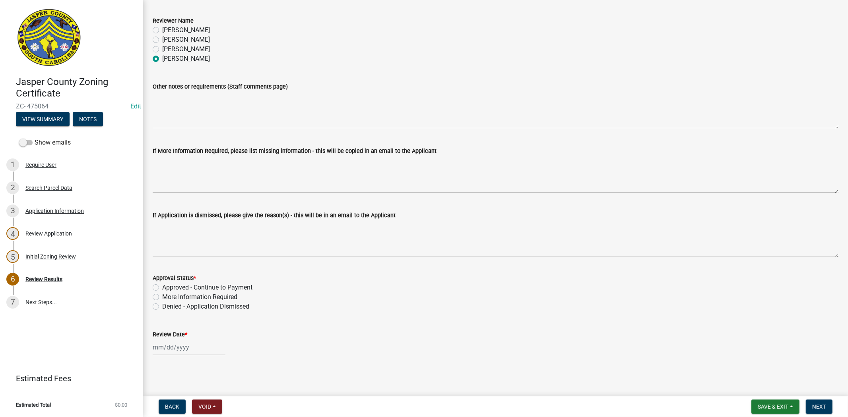
click at [162, 287] on label "Approved - Continue to Payment" at bounding box center [207, 288] width 90 height 10
click at [162, 287] on input "Approved - Continue to Payment" at bounding box center [164, 285] width 5 height 5
radio input "true"
click at [164, 347] on div at bounding box center [189, 348] width 73 height 16
select select "9"
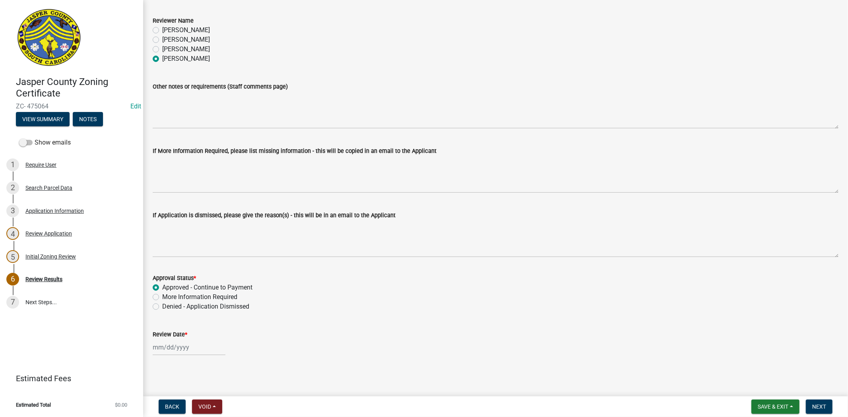
select select "2025"
click at [161, 279] on div "8" at bounding box center [160, 280] width 13 height 13
type input "[DATE]"
click at [814, 406] on span "Next" at bounding box center [819, 407] width 14 height 6
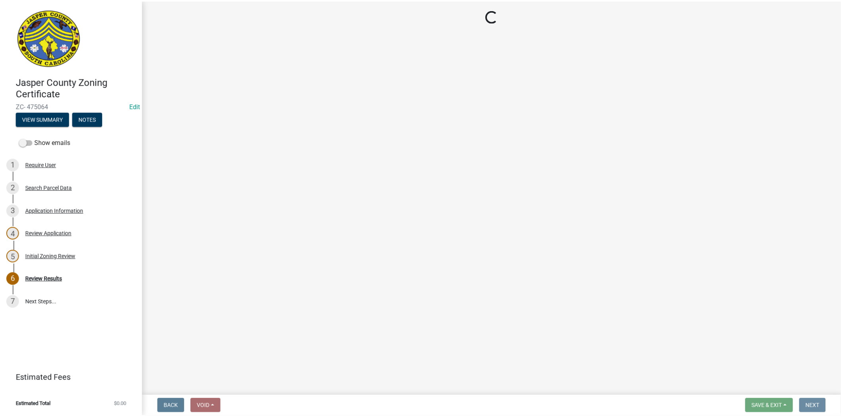
scroll to position [0, 0]
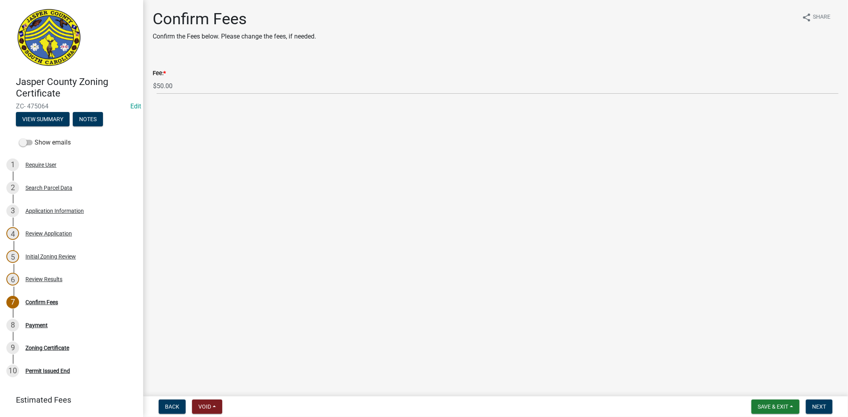
click at [816, 399] on nav "Back Void Withdraw Lock Expire Void Save & Exit Save Save & Exit Next" at bounding box center [495, 407] width 705 height 21
click at [816, 404] on span "Next" at bounding box center [819, 407] width 14 height 6
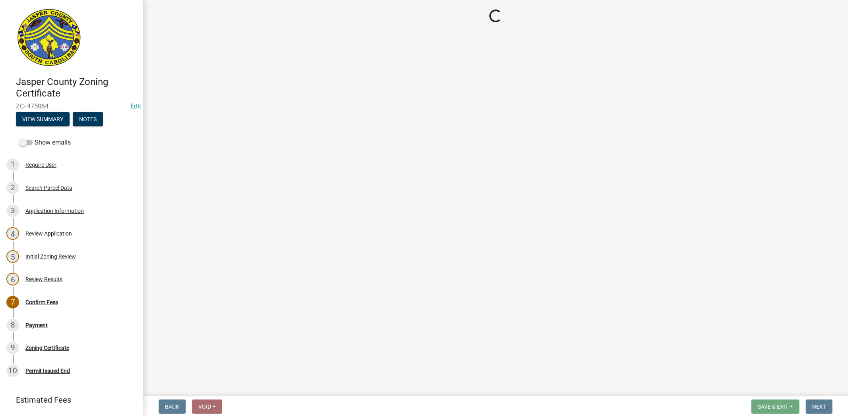
select select "3: 3"
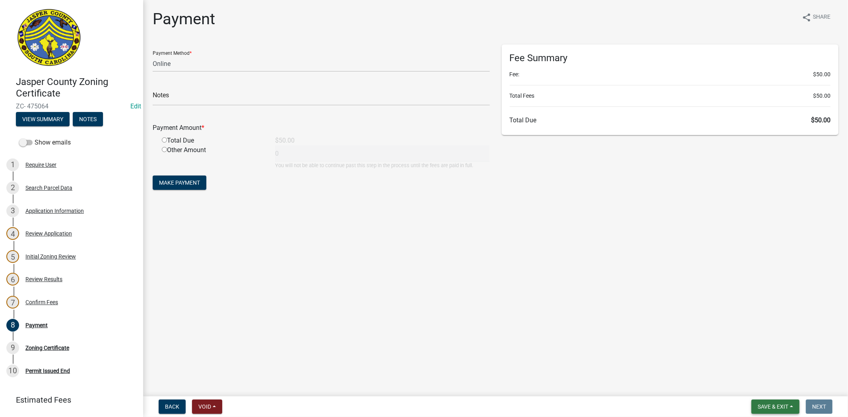
click at [764, 408] on span "Save & Exit" at bounding box center [773, 407] width 31 height 6
click at [752, 387] on button "Save & Exit" at bounding box center [768, 386] width 64 height 19
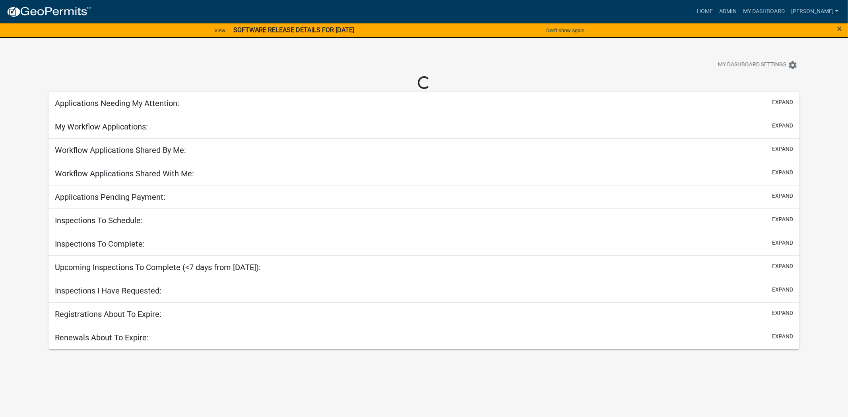
select select "2: 50"
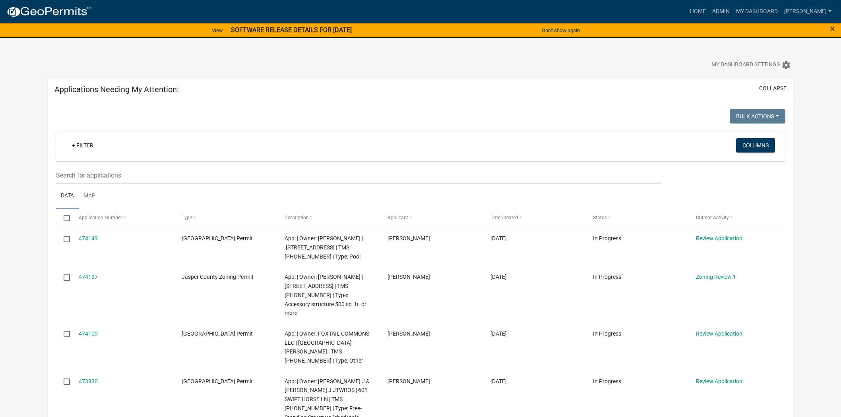
select select "2: 50"
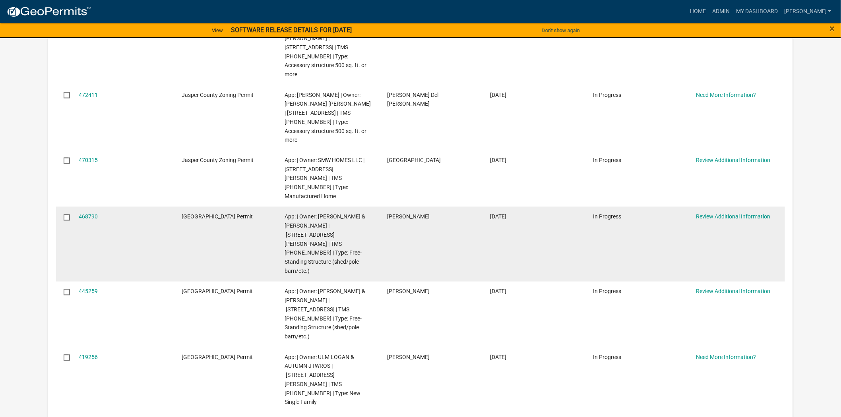
scroll to position [442, 0]
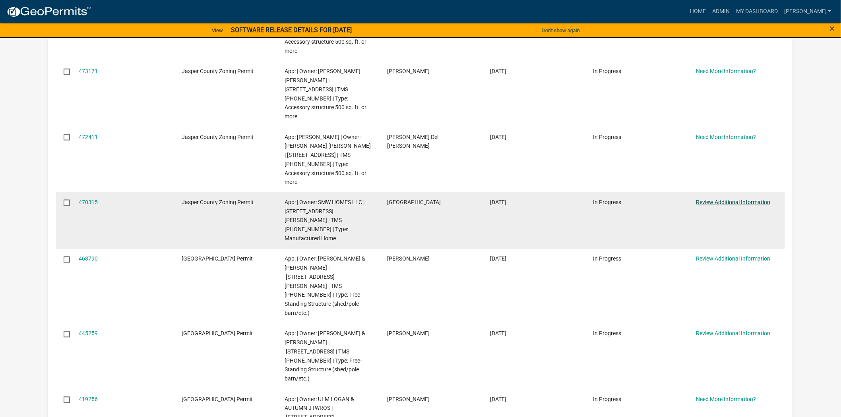
click at [714, 200] on link "Review Additional Information" at bounding box center [733, 203] width 74 height 6
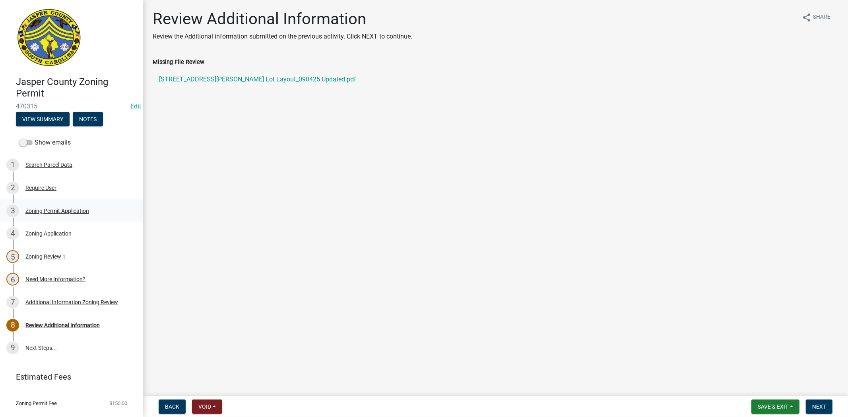
click at [22, 217] on link "3 Zoning Permit Application" at bounding box center [71, 211] width 143 height 23
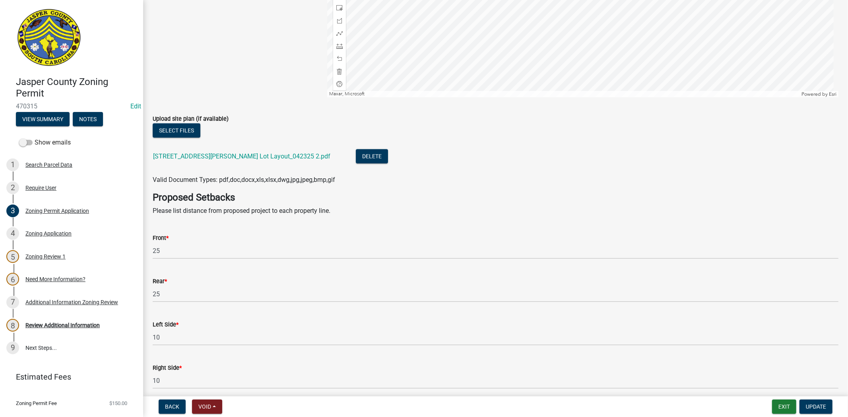
scroll to position [1237, 0]
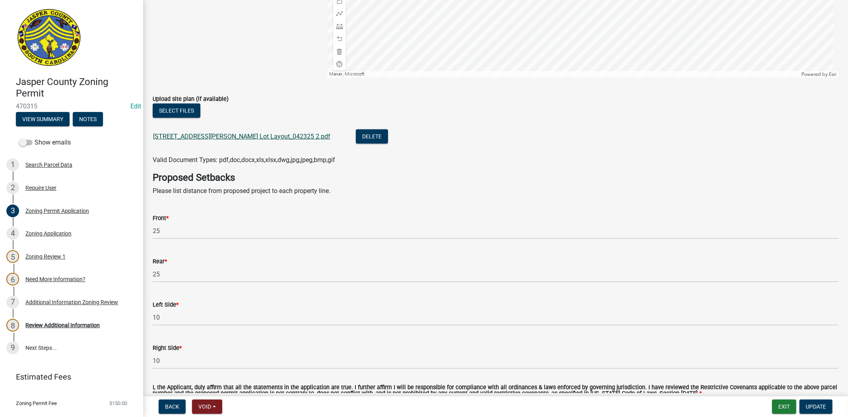
click at [177, 137] on link "[STREET_ADDRESS][PERSON_NAME] Lot Layout_042325 2.pdf" at bounding box center [241, 137] width 177 height 8
click at [66, 326] on div "Review Additional Information" at bounding box center [62, 326] width 74 height 6
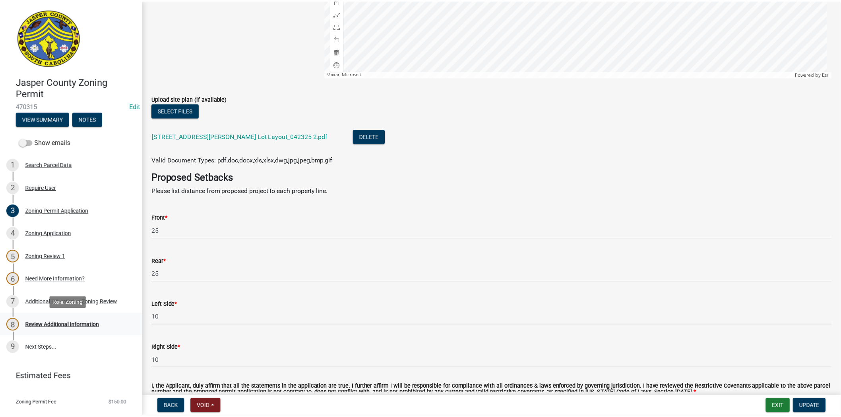
scroll to position [0, 0]
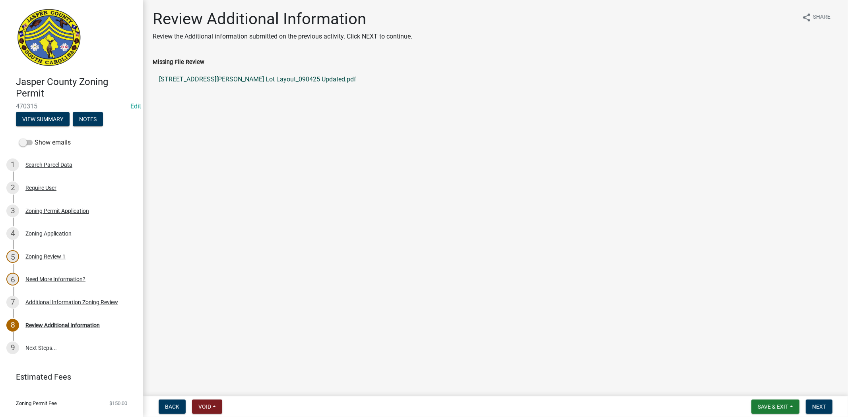
click at [235, 81] on link "[STREET_ADDRESS][PERSON_NAME] Lot Layout_090425 Updated.pdf" at bounding box center [496, 79] width 686 height 19
click at [821, 407] on span "Next" at bounding box center [819, 407] width 14 height 6
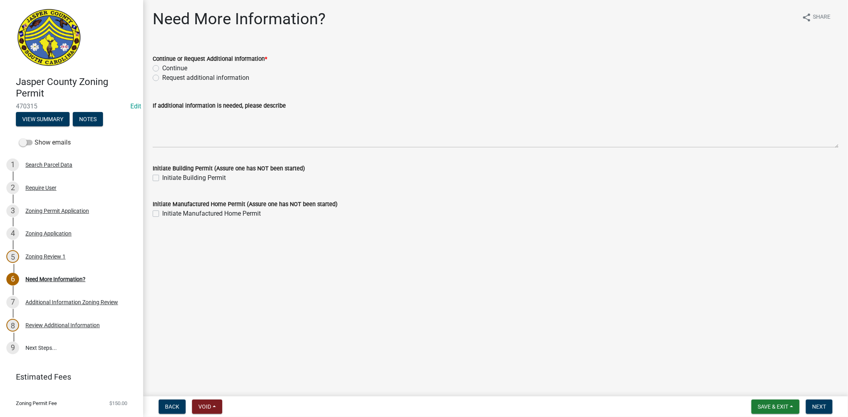
click at [162, 80] on label "Request additional information" at bounding box center [205, 78] width 87 height 10
click at [162, 78] on input "Request additional information" at bounding box center [164, 75] width 5 height 5
radio input "true"
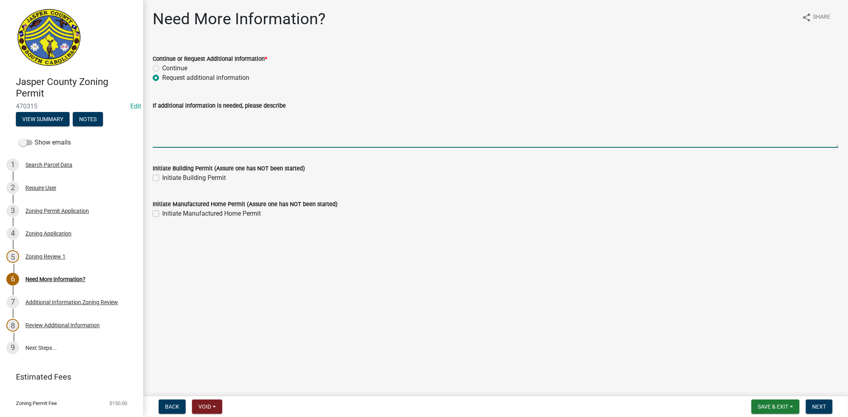
click at [159, 120] on textarea "If additional information is needed, please describe" at bounding box center [496, 129] width 686 height 37
type textarea "PLEASE PROVIDE MEASURMENTS TO EACH PROPERTY LINE"
click at [824, 407] on span "Next" at bounding box center [819, 407] width 14 height 6
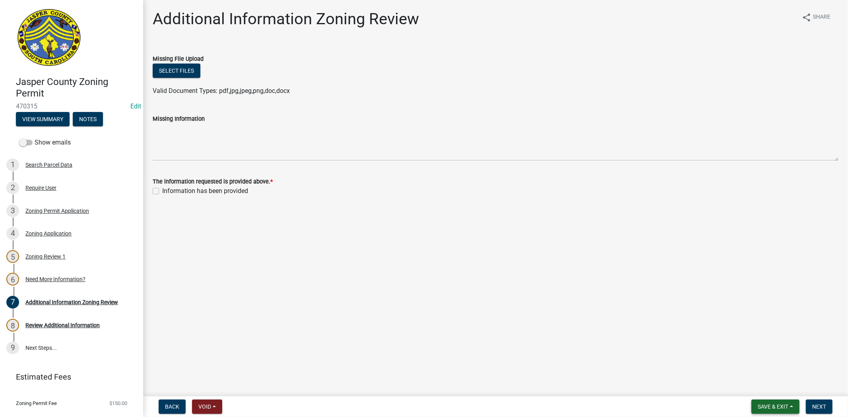
click at [769, 405] on span "Save & Exit" at bounding box center [773, 407] width 31 height 6
click at [751, 383] on button "Save & Exit" at bounding box center [768, 386] width 64 height 19
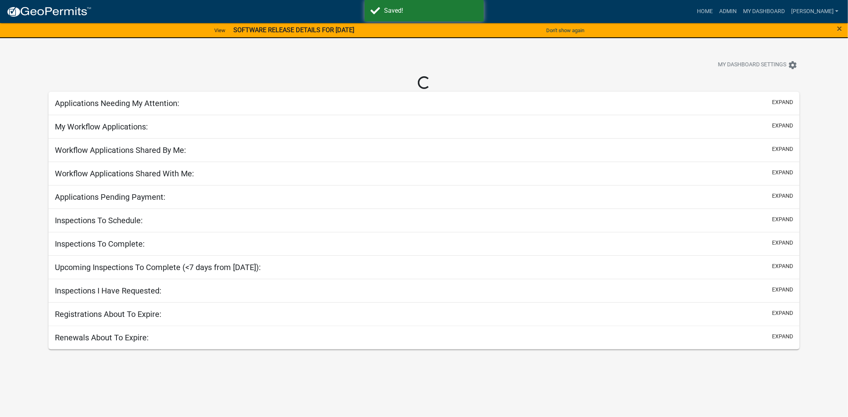
select select "2: 50"
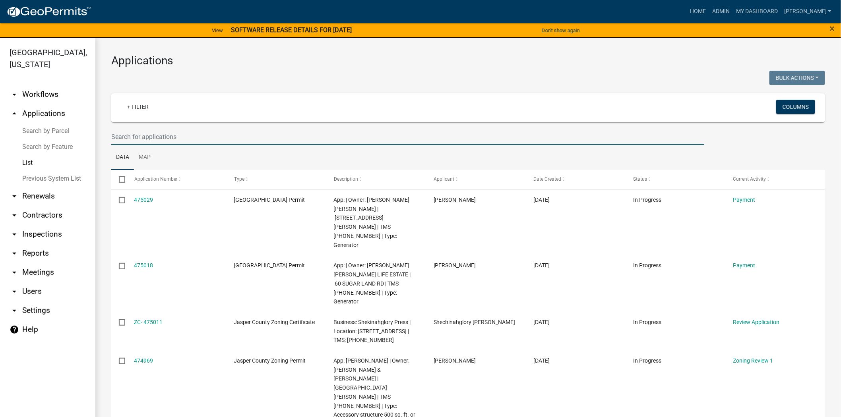
drag, startPoint x: 167, startPoint y: 134, endPoint x: 159, endPoint y: 120, distance: 15.8
click at [167, 133] on input "text" at bounding box center [407, 137] width 593 height 16
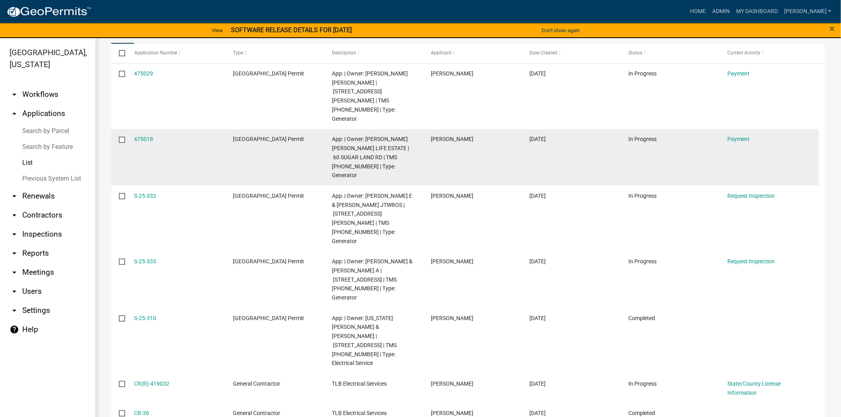
scroll to position [132, 0]
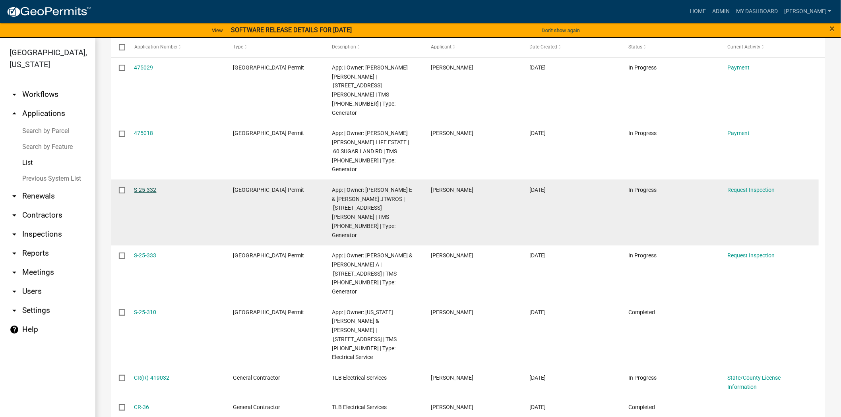
type input "[PERSON_NAME]"
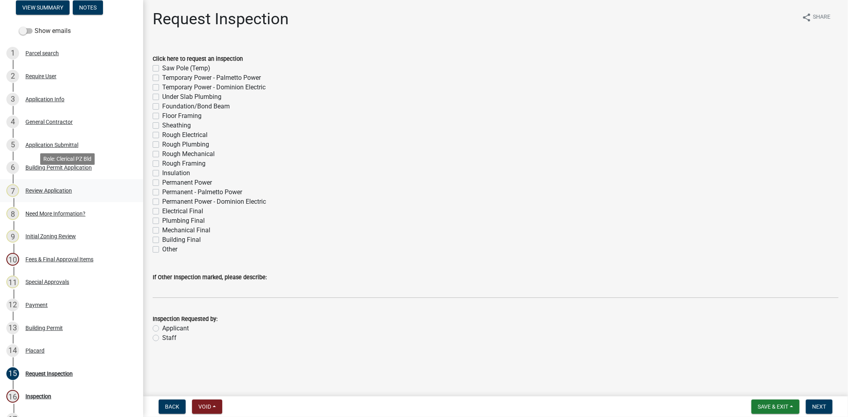
scroll to position [132, 0]
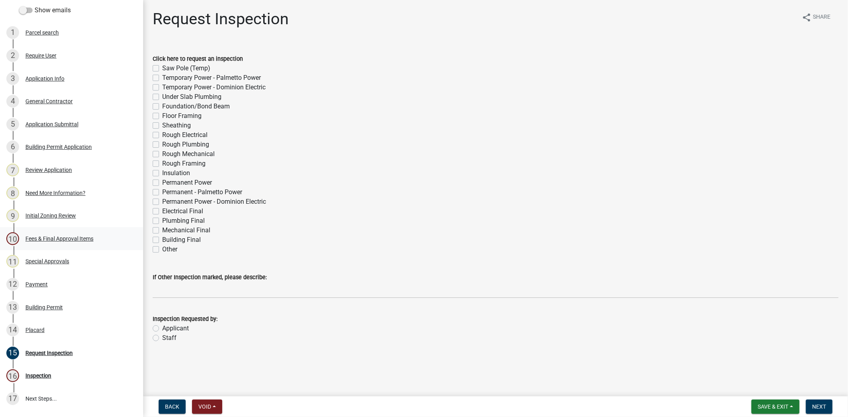
click at [50, 237] on div "Fees & Final Approval Items" at bounding box center [59, 239] width 68 height 6
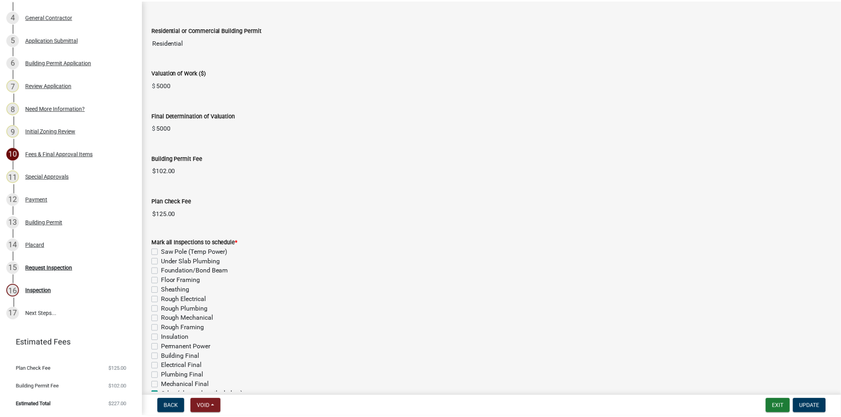
scroll to position [0, 0]
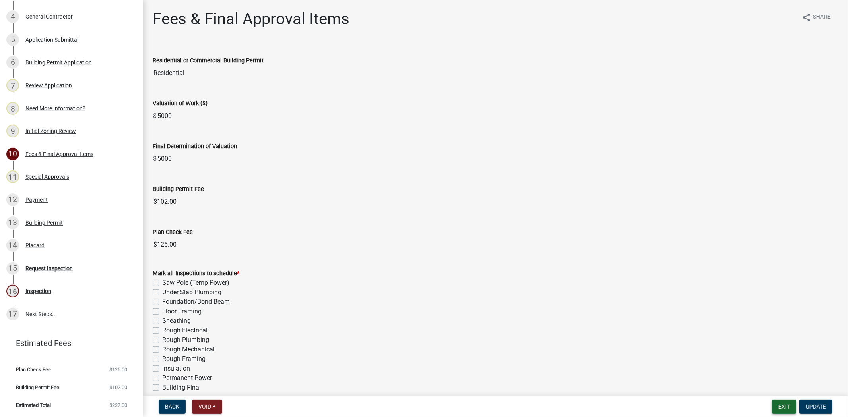
click at [786, 407] on button "Exit" at bounding box center [784, 407] width 24 height 14
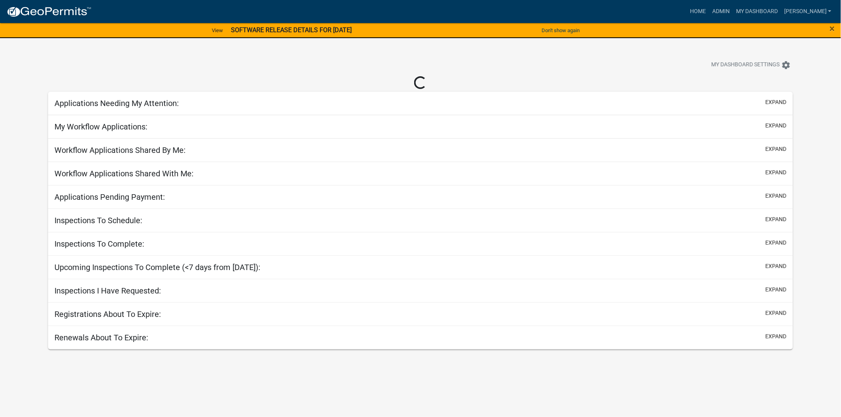
select select "2: 50"
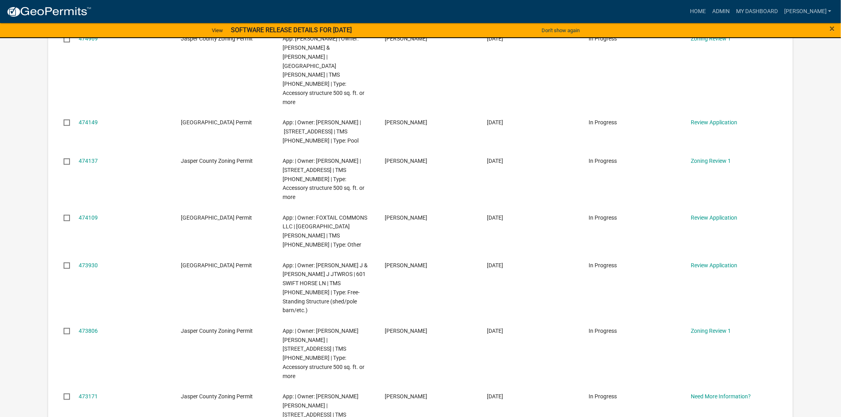
scroll to position [177, 0]
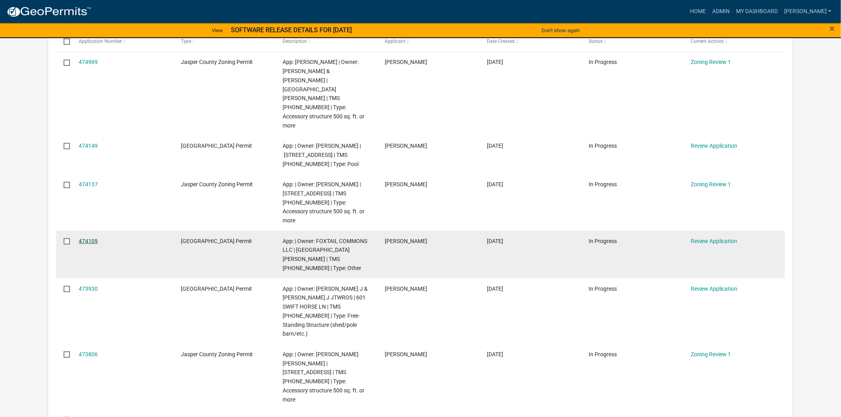
click at [85, 238] on link "474109" at bounding box center [88, 241] width 19 height 6
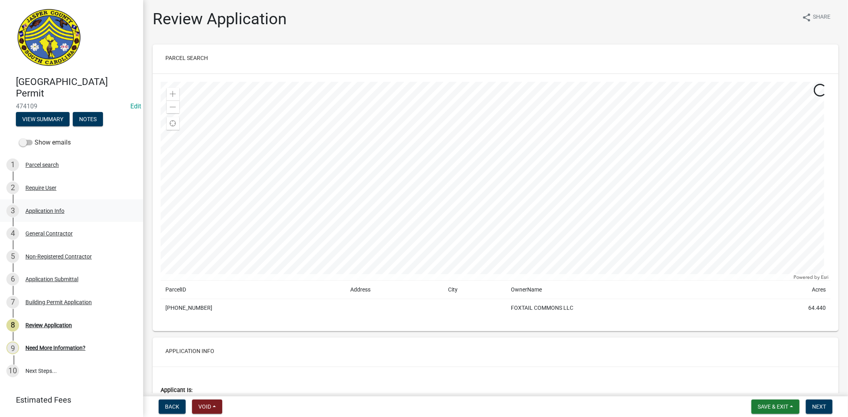
click at [24, 203] on link "3 Application Info" at bounding box center [71, 211] width 143 height 23
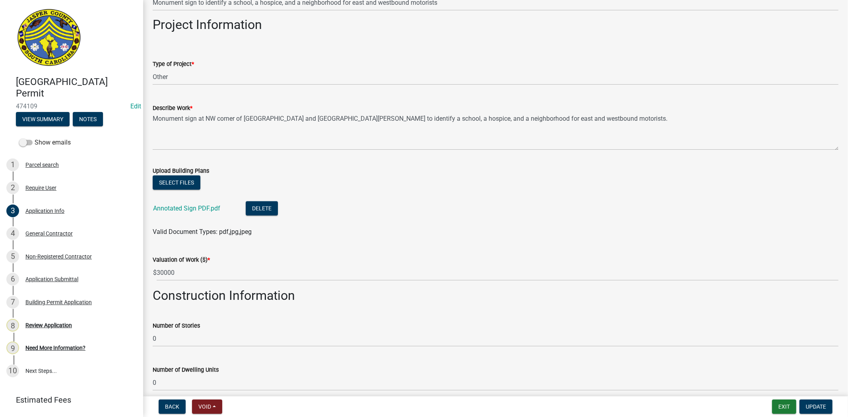
scroll to position [774, 0]
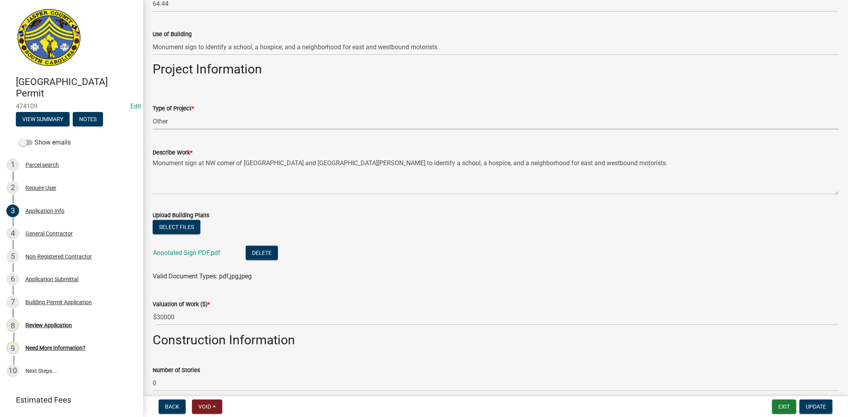
click at [166, 122] on select "Select Item... Construction Trailer/Shipping Container Residential Demolition C…" at bounding box center [496, 121] width 686 height 16
click at [153, 113] on select "Select Item... Construction Trailer/Shipping Container Residential Demolition C…" at bounding box center [496, 121] width 686 height 16
select select "9ee69ee8-4d28-486b-bc7b-e904e70aa828"
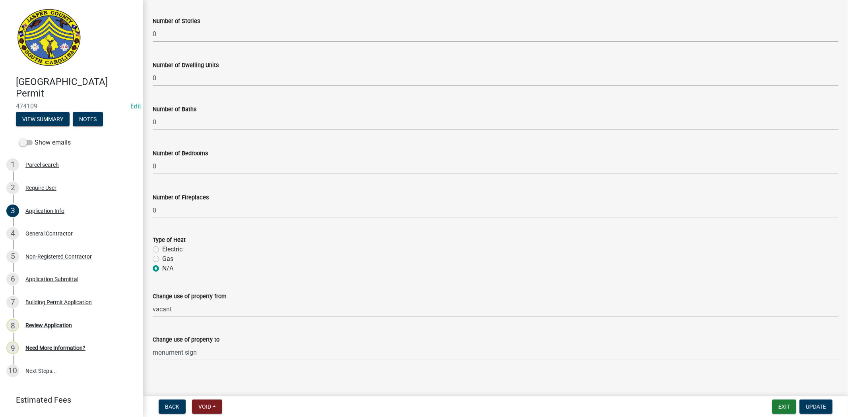
scroll to position [1128, 0]
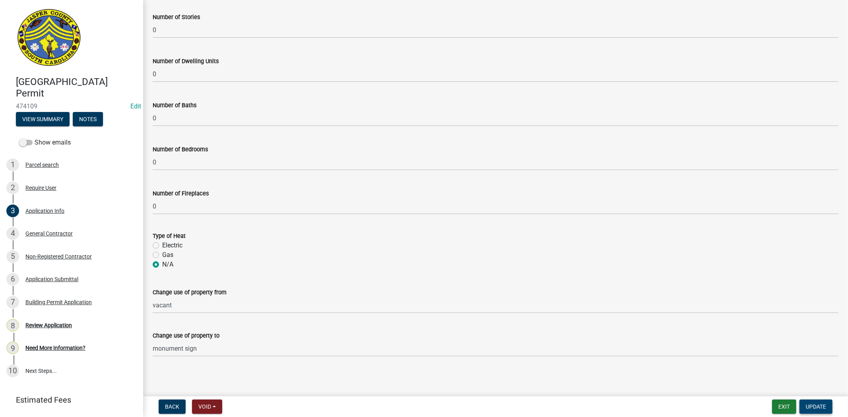
click at [810, 408] on span "Update" at bounding box center [816, 407] width 20 height 6
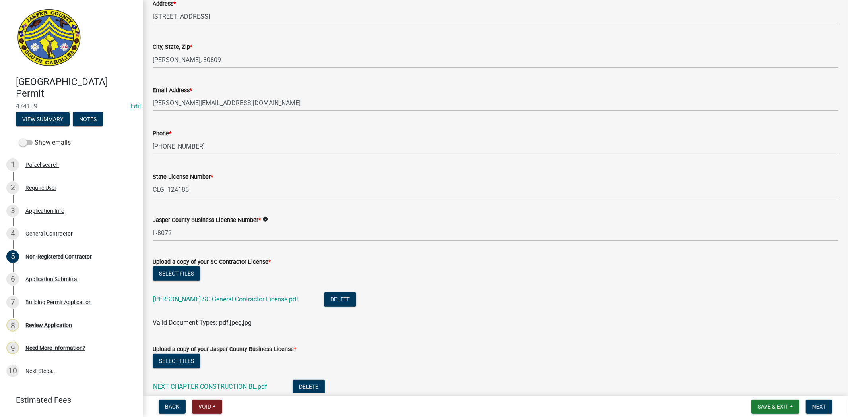
scroll to position [413, 0]
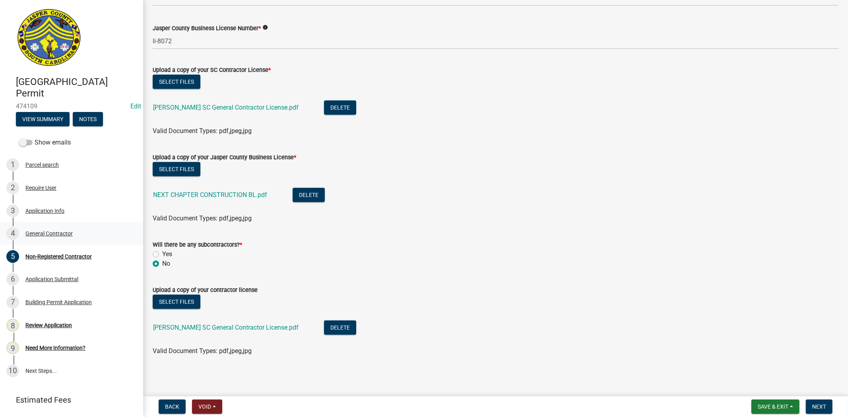
click at [72, 236] on div "4 General Contractor" at bounding box center [68, 233] width 124 height 13
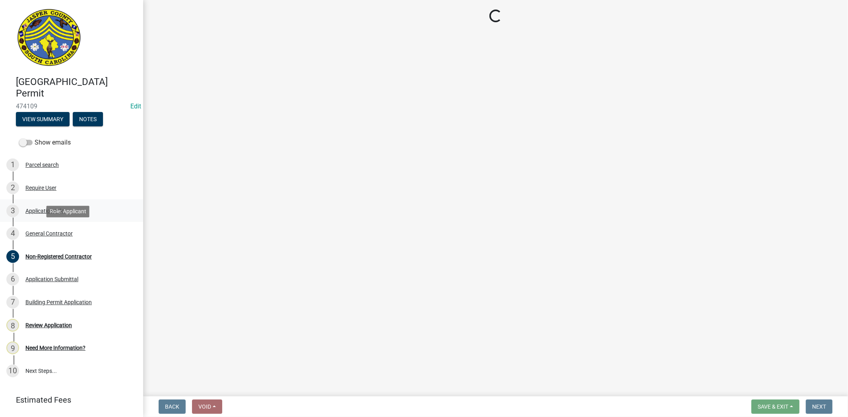
scroll to position [0, 0]
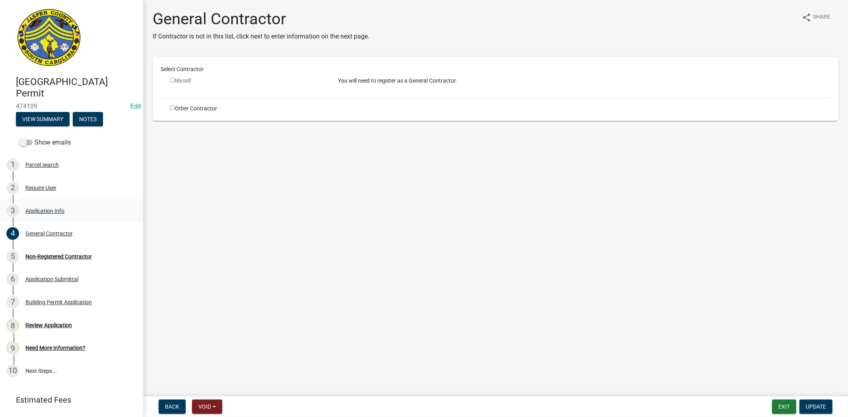
click at [52, 201] on link "3 Application Info" at bounding box center [71, 211] width 143 height 23
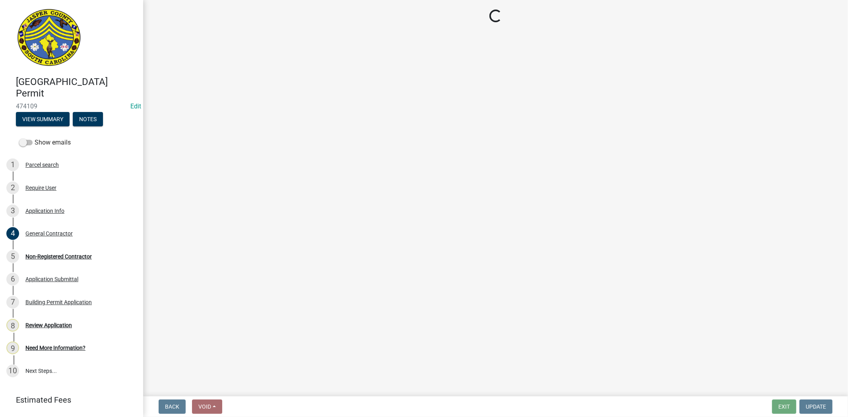
select select "9ee69ee8-4d28-486b-bc7b-e904e70aa828"
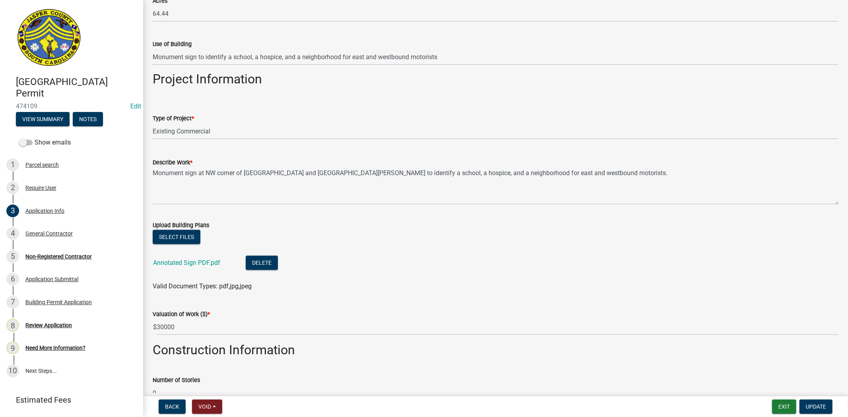
scroll to position [751, 0]
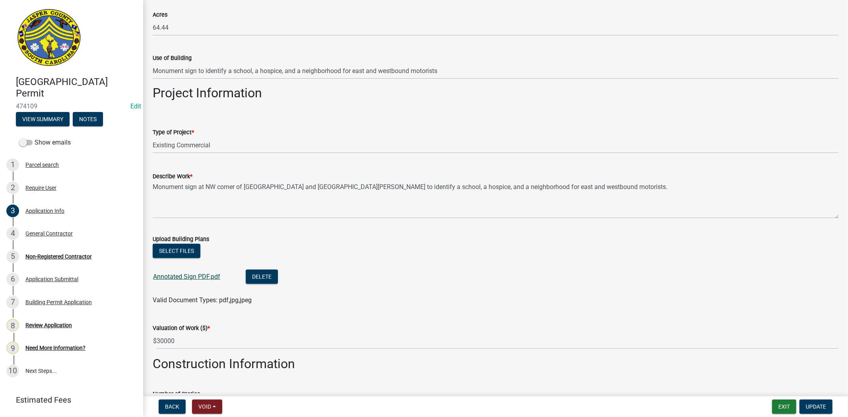
click at [199, 276] on link "Annotated Sign PDF.pdf" at bounding box center [186, 277] width 67 height 8
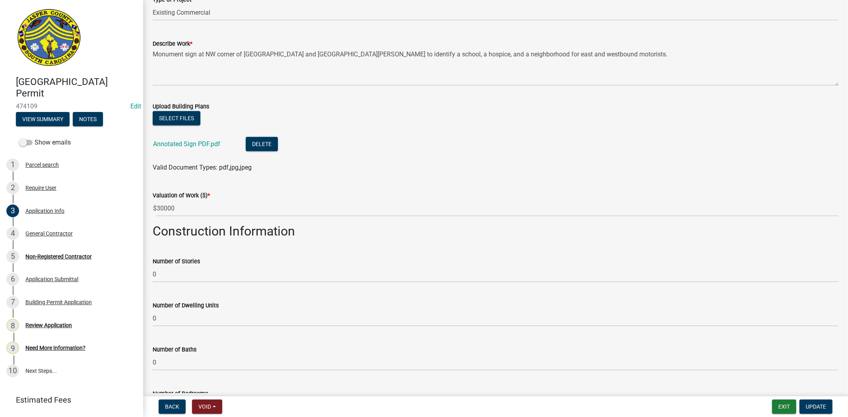
scroll to position [927, 0]
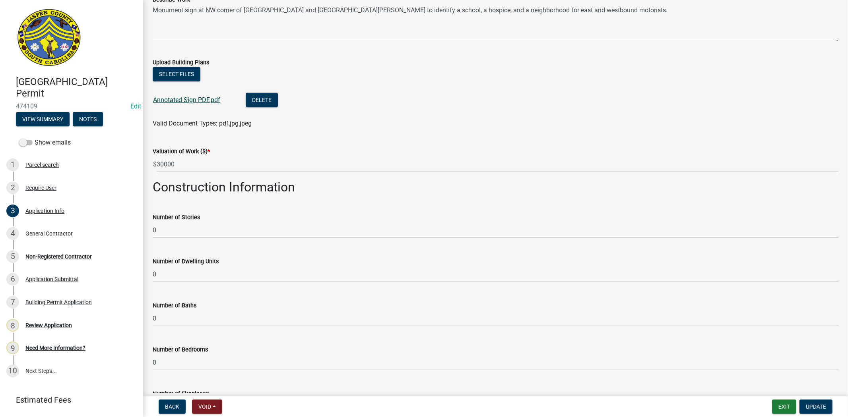
click at [197, 100] on link "Annotated Sign PDF.pdf" at bounding box center [186, 100] width 67 height 8
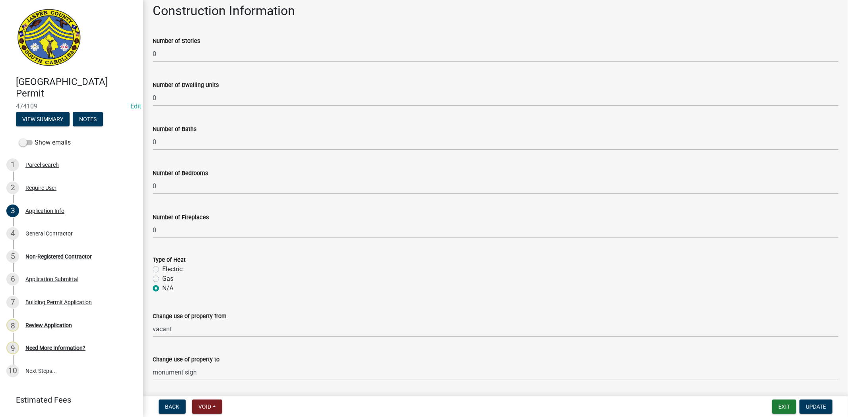
scroll to position [1128, 0]
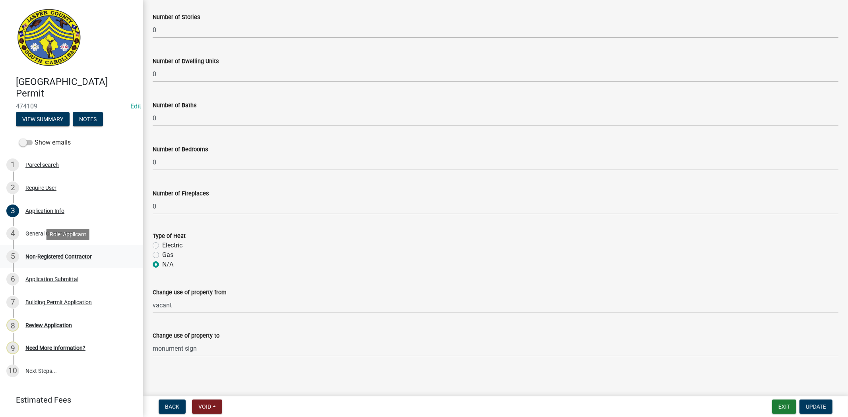
click at [62, 248] on link "5 Non-Registered Contractor" at bounding box center [71, 256] width 143 height 23
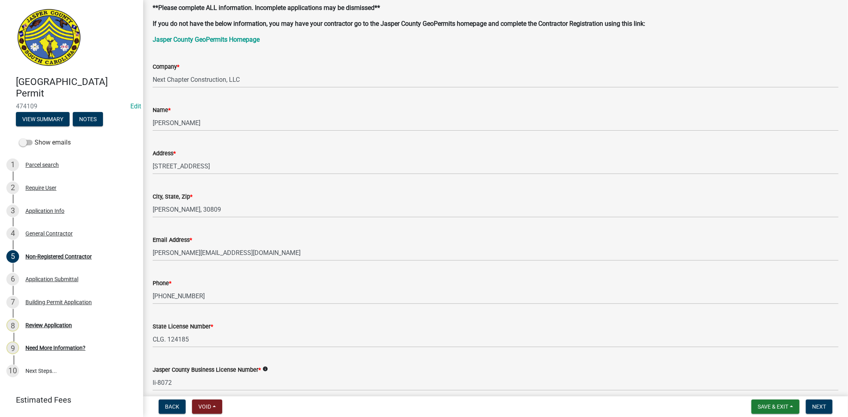
scroll to position [0, 0]
